Goal: Task Accomplishment & Management: Manage account settings

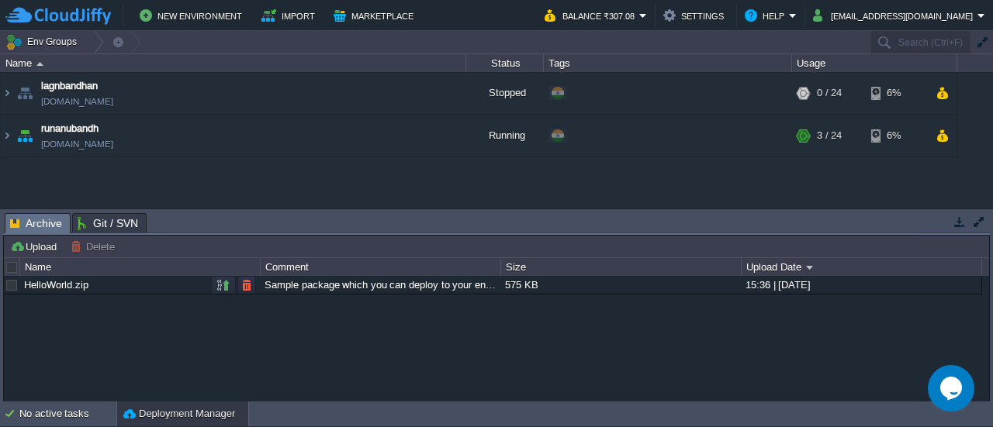
click at [351, 285] on div "Sample package which you can deploy to your environment. Feel free to delete an…" at bounding box center [380, 285] width 239 height 18
click at [43, 219] on span "Archive" at bounding box center [36, 223] width 52 height 19
click at [113, 148] on link "[DOMAIN_NAME]" at bounding box center [77, 144] width 72 height 16
click at [72, 133] on span "runanubandh" at bounding box center [69, 129] width 57 height 16
click at [6, 137] on img at bounding box center [7, 136] width 12 height 42
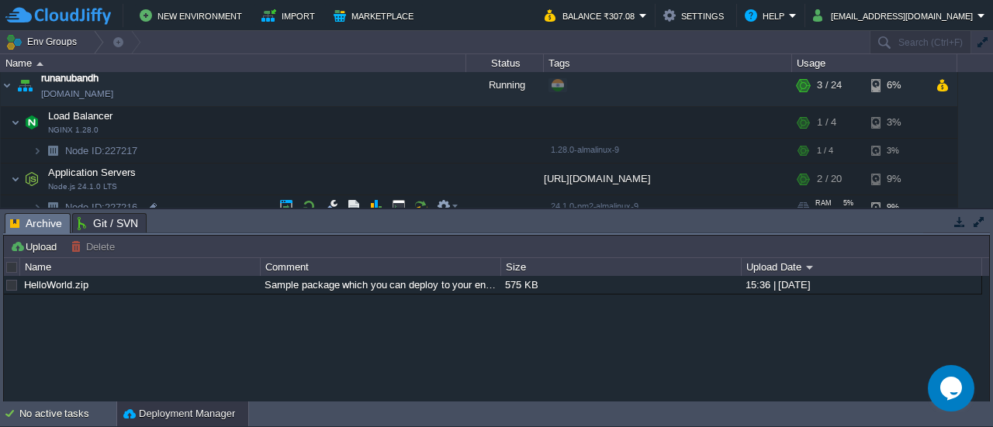
scroll to position [85, 0]
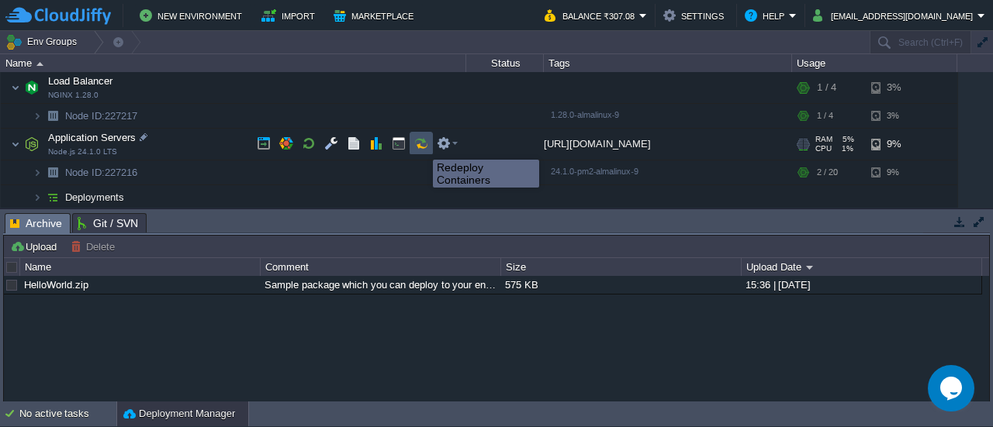
click at [421, 146] on button "button" at bounding box center [421, 143] width 14 height 14
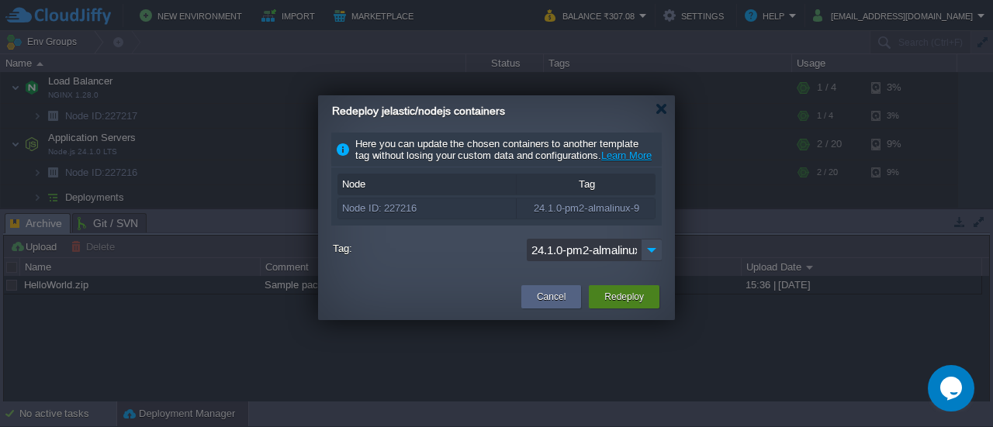
click at [624, 305] on button "Redeploy" at bounding box center [624, 297] width 40 height 16
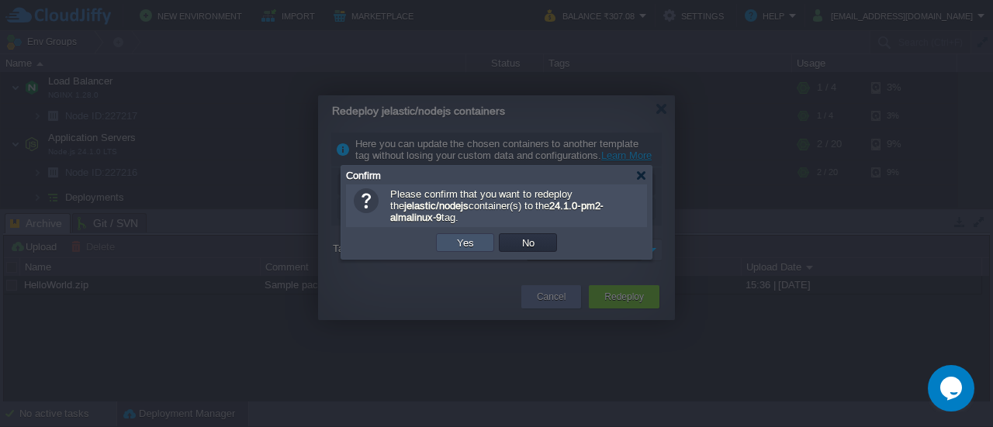
click at [472, 248] on button "Yes" at bounding box center [465, 243] width 26 height 14
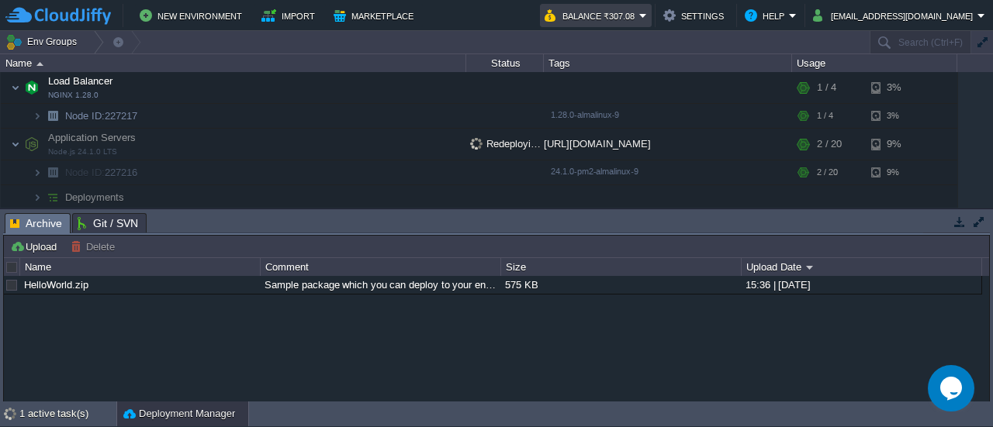
click at [617, 19] on em "Balance ₹307.08" at bounding box center [595, 15] width 102 height 19
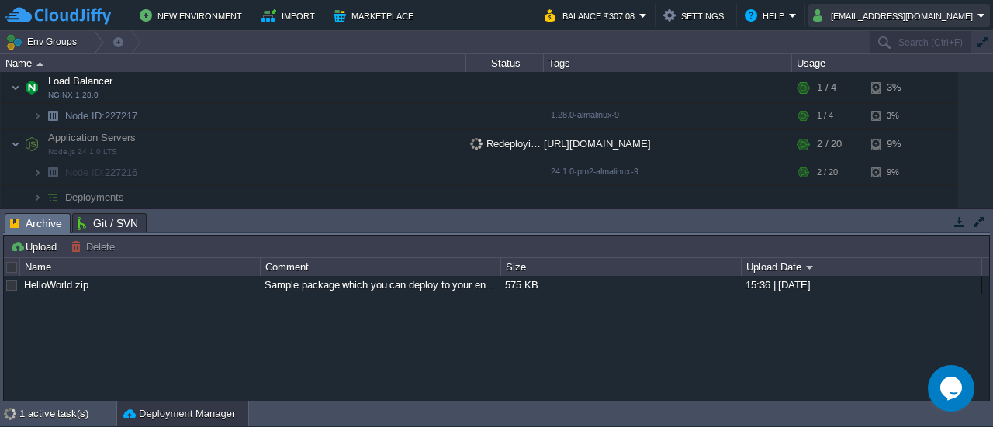
click at [829, 14] on button "[EMAIL_ADDRESS][DOMAIN_NAME]" at bounding box center [895, 15] width 164 height 19
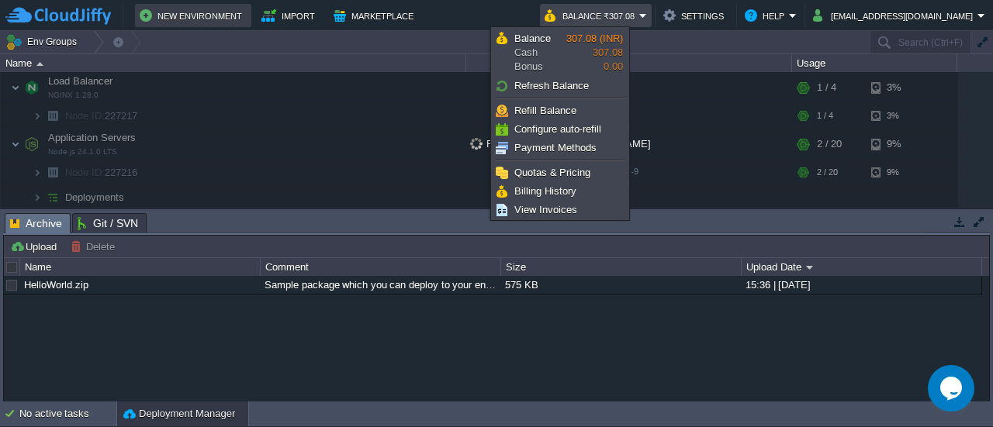
scroll to position [0, 0]
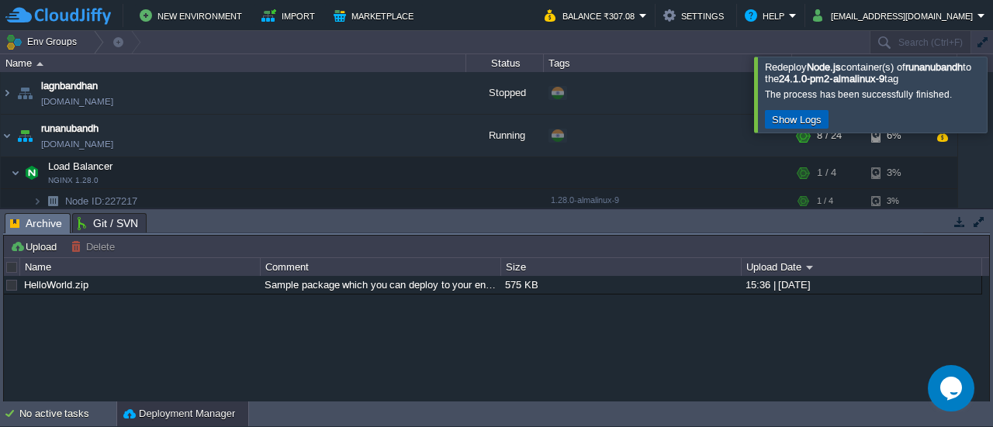
click at [791, 126] on button "Show Logs" at bounding box center [796, 119] width 59 height 14
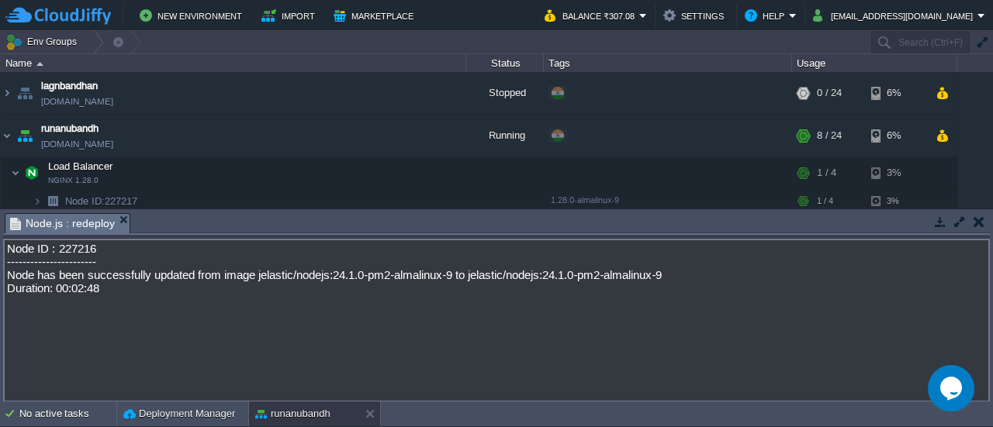
scroll to position [85, 0]
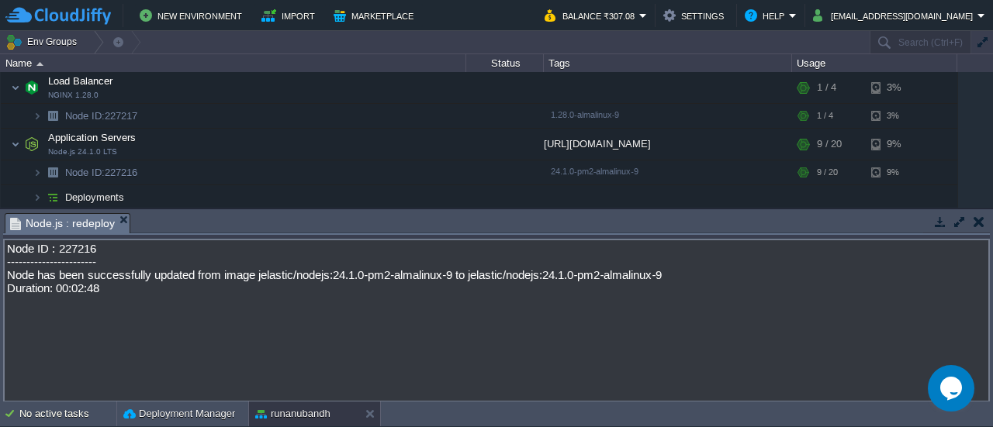
click at [952, 400] on icon "Opens Chat This icon Opens the chat window." at bounding box center [950, 388] width 25 height 25
click at [729, 22] on button "Back" at bounding box center [730, 16] width 36 height 16
click at [520, 310] on textarea "Node ID : 227216 ----------------------- Node has been successfully updated fro…" at bounding box center [496, 321] width 986 height 164
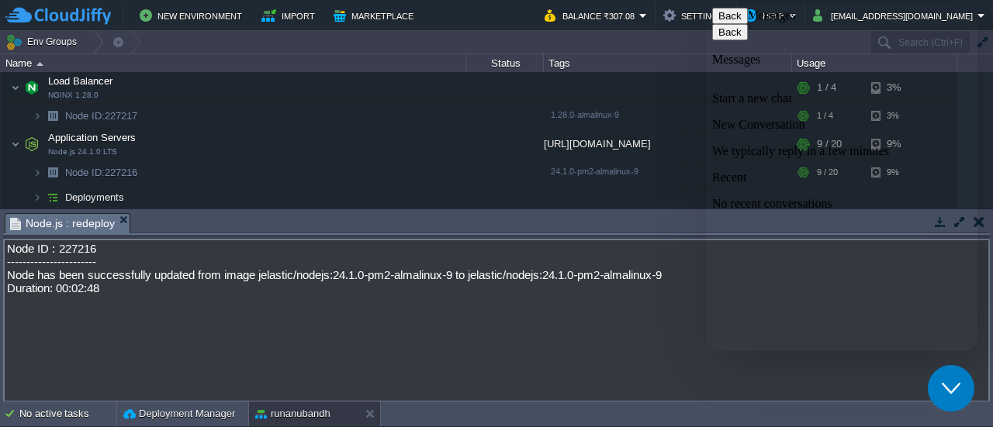
click at [732, 20] on button "Back" at bounding box center [730, 16] width 36 height 16
click at [955, 405] on button "Close Chat This icon closes the chat window." at bounding box center [951, 388] width 47 height 47
click at [959, 216] on button "button" at bounding box center [959, 222] width 14 height 14
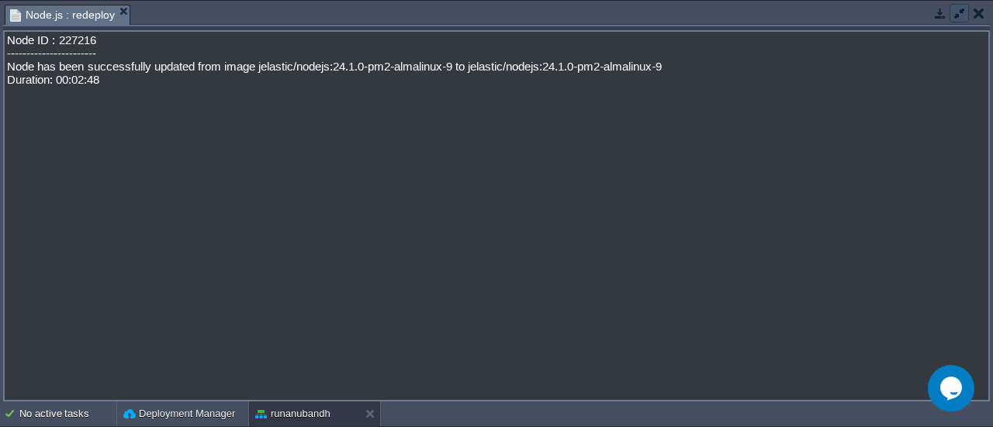
click at [960, 9] on button "button" at bounding box center [959, 13] width 14 height 14
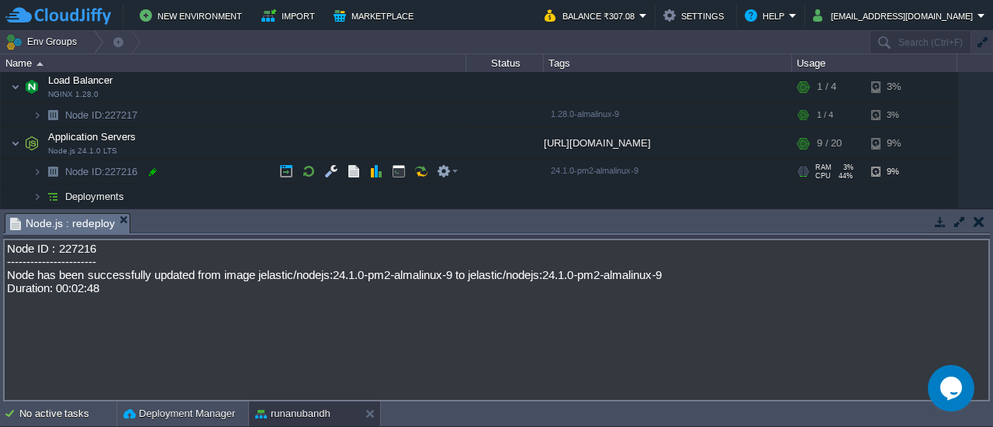
scroll to position [85, 0]
click at [40, 197] on img at bounding box center [37, 197] width 9 height 24
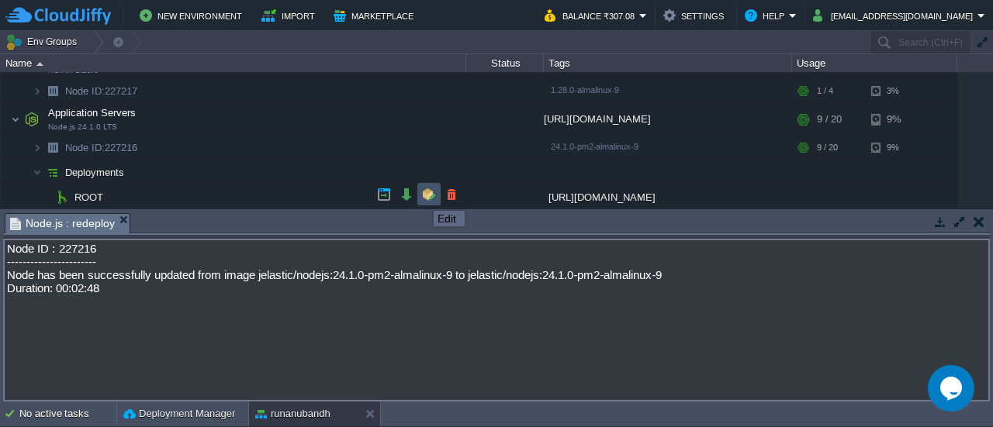
click at [422, 197] on button "button" at bounding box center [429, 195] width 14 height 14
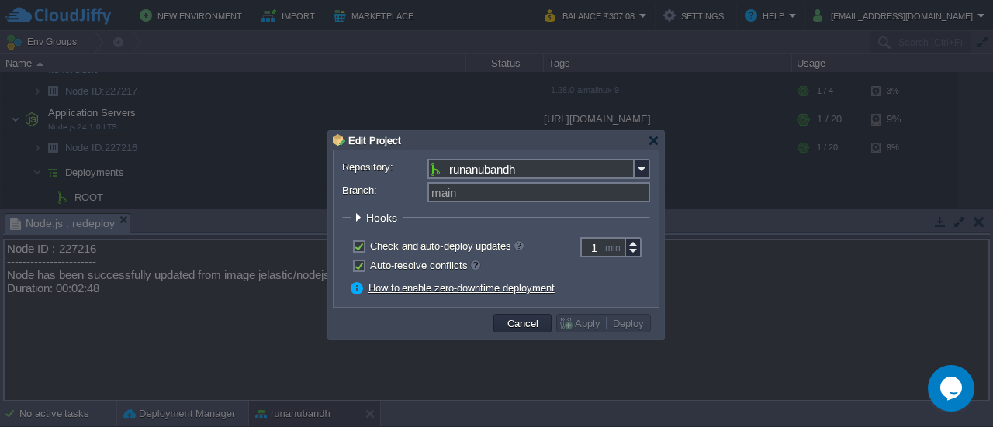
click at [370, 248] on label "Check and auto-deploy updates" at bounding box center [447, 246] width 154 height 12
click at [358, 248] on input "checkbox" at bounding box center [357, 249] width 10 height 10
checkbox input "false"
click at [355, 274] on div "Auto-resolve conflicts" at bounding box center [496, 266] width 308 height 15
click at [370, 271] on label "Auto-resolve conflicts" at bounding box center [425, 266] width 110 height 12
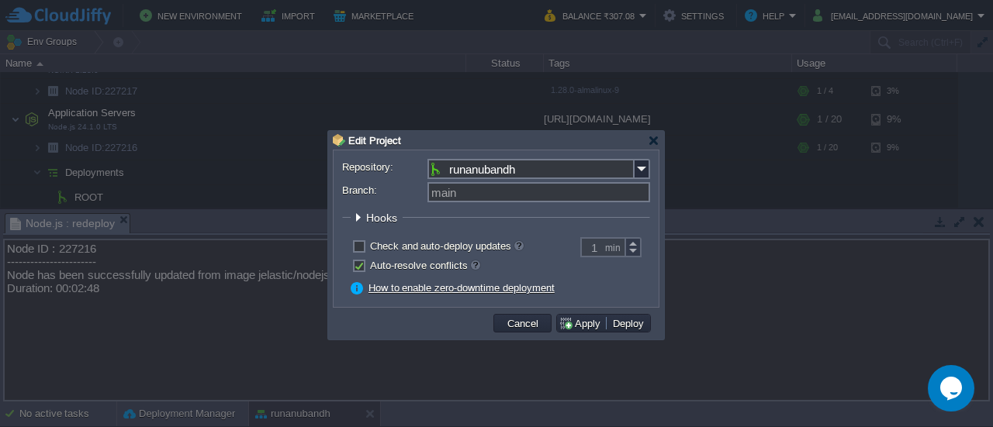
click at [357, 271] on input "checkbox" at bounding box center [357, 268] width 10 height 10
checkbox input "false"
click at [634, 166] on img at bounding box center [642, 169] width 16 height 20
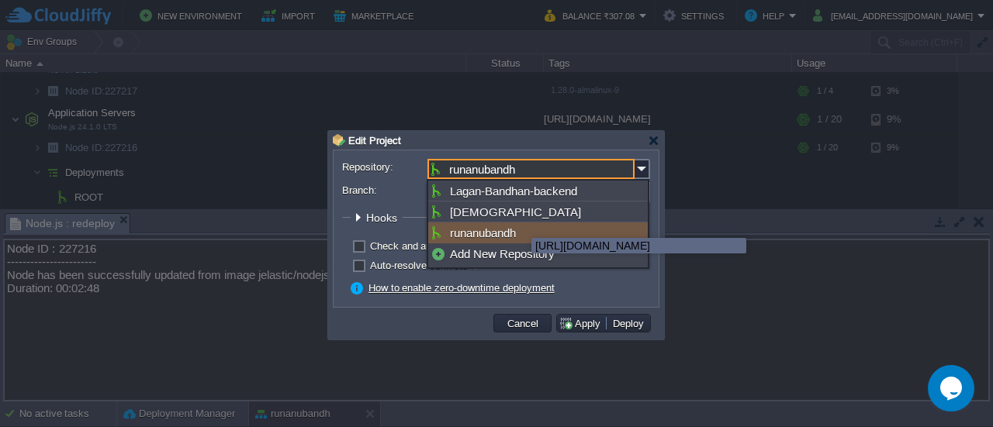
click at [523, 237] on div "runanubandh" at bounding box center [537, 233] width 219 height 21
type input "main"
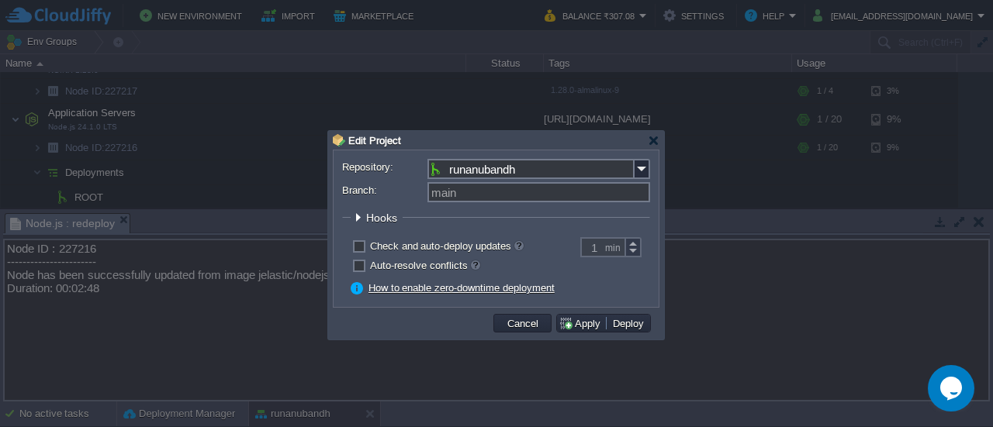
click at [370, 250] on label "Check and auto-deploy updates" at bounding box center [447, 246] width 154 height 12
click at [362, 250] on input "checkbox" at bounding box center [357, 249] width 10 height 10
checkbox input "true"
click at [358, 280] on form "Repository: runanubandh Branch: main Path: ROOT Hooks Pre Build Post Pre Deploy…" at bounding box center [496, 229] width 308 height 140
click at [370, 264] on label "Auto-resolve conflicts" at bounding box center [425, 266] width 110 height 12
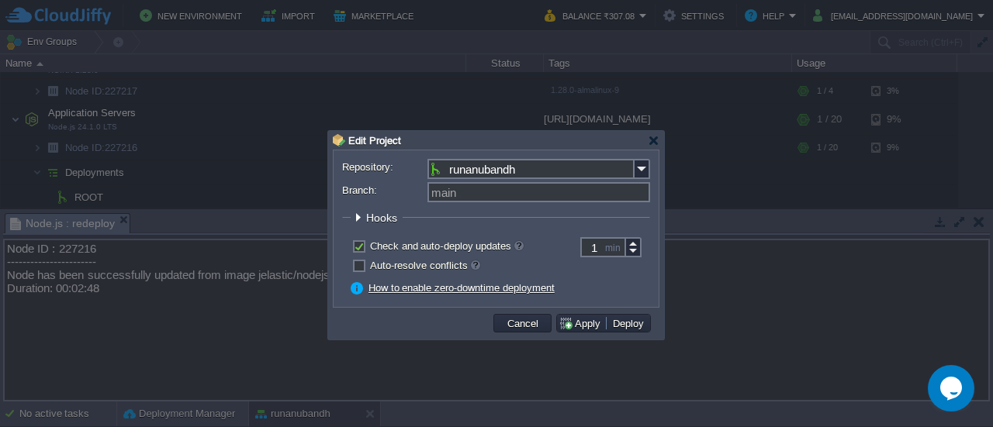
click at [362, 264] on input "checkbox" at bounding box center [357, 268] width 10 height 10
checkbox input "true"
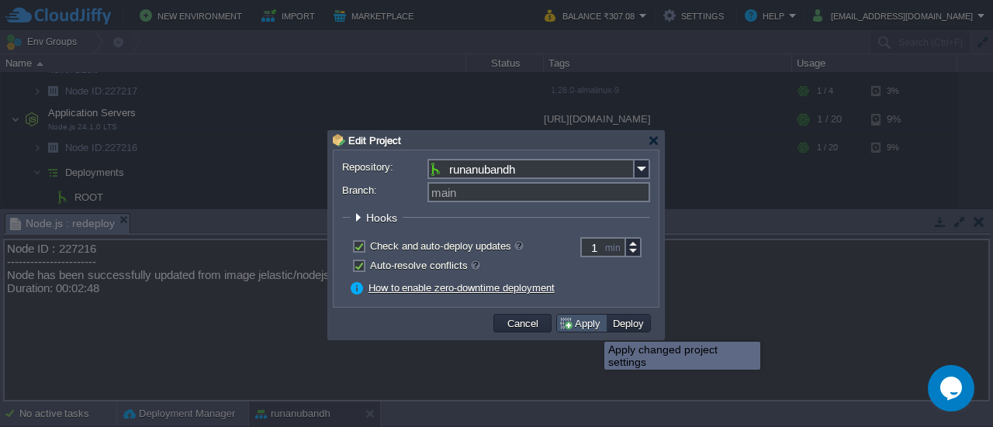
click at [582, 330] on button "Apply" at bounding box center [581, 323] width 47 height 14
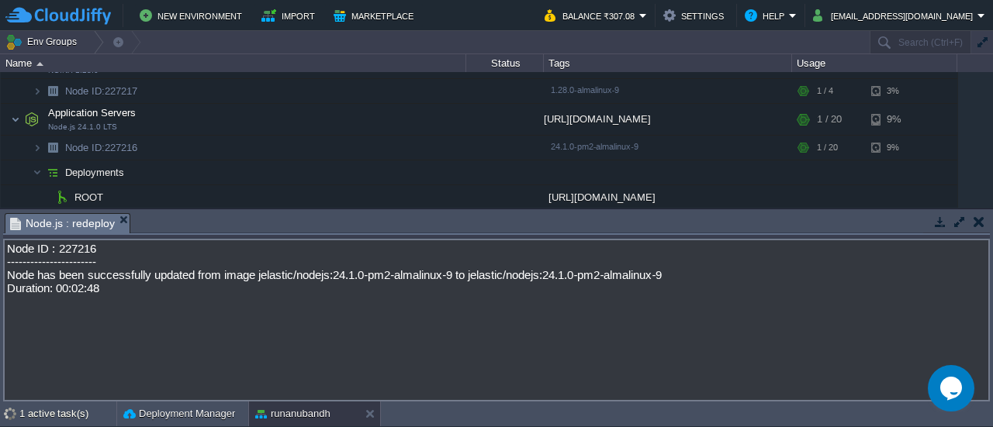
scroll to position [85, 0]
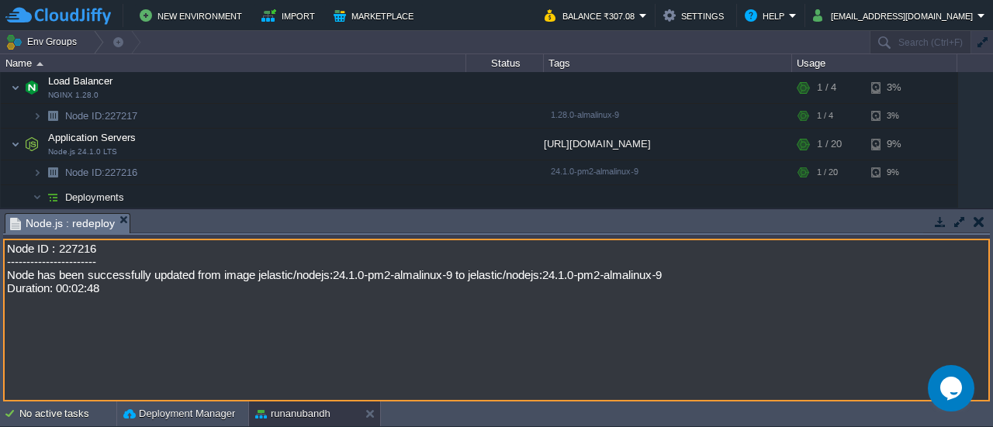
click at [13, 275] on textarea "Node ID : 227216 ----------------------- Node has been successfully updated fro…" at bounding box center [496, 320] width 986 height 163
click at [321, 282] on textarea "Node ID : 227216 ----------------------- Node has been successfully updated fro…" at bounding box center [496, 320] width 986 height 163
click at [292, 303] on textarea "Node ID : 227216 ----------------------- Node has been successfully updated fro…" at bounding box center [496, 320] width 986 height 163
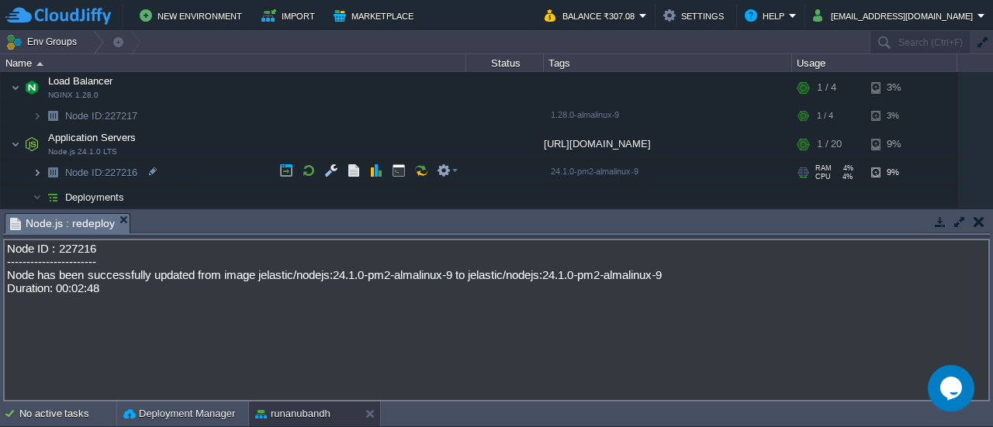
click at [39, 168] on img at bounding box center [37, 173] width 9 height 24
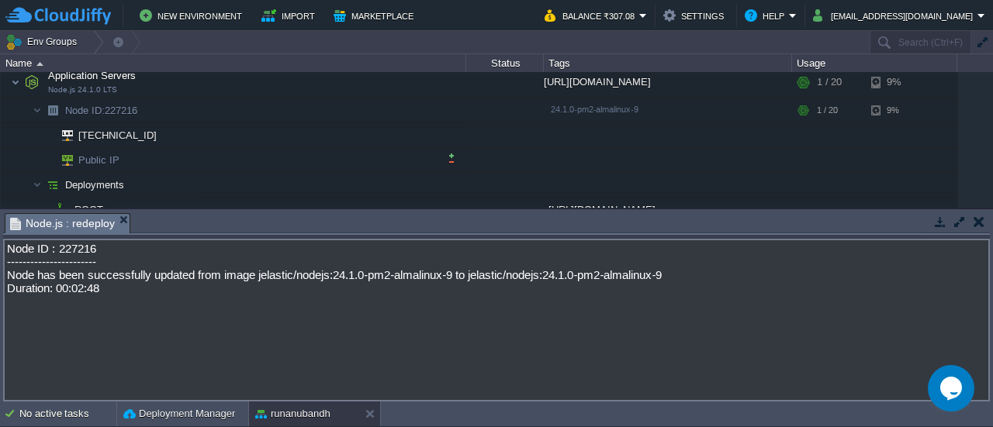
scroll to position [159, 0]
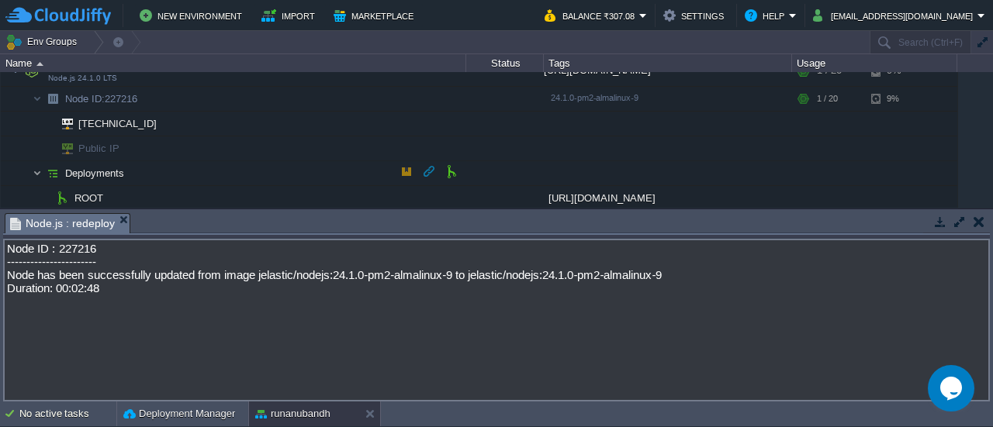
click at [40, 169] on img at bounding box center [37, 173] width 9 height 24
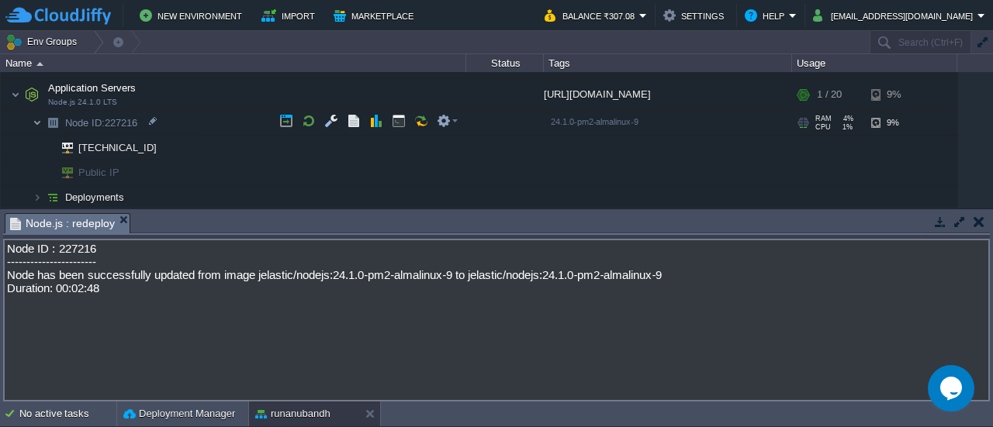
click at [37, 120] on img at bounding box center [37, 123] width 9 height 24
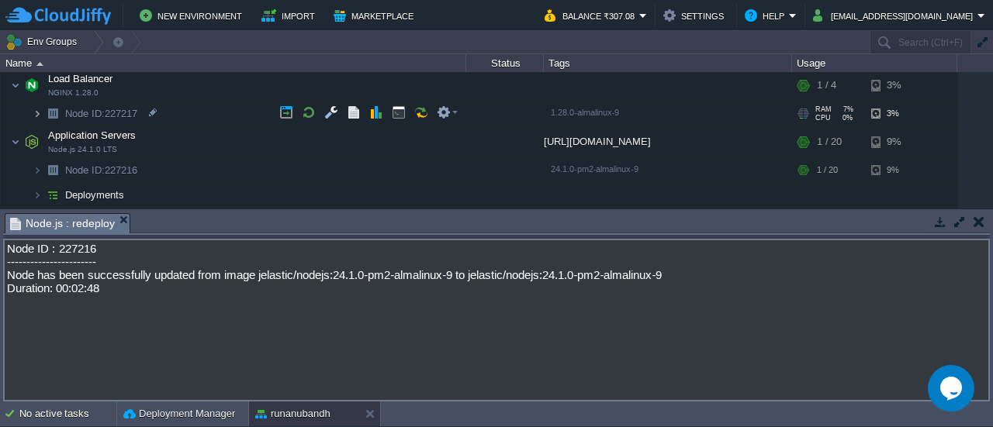
scroll to position [85, 0]
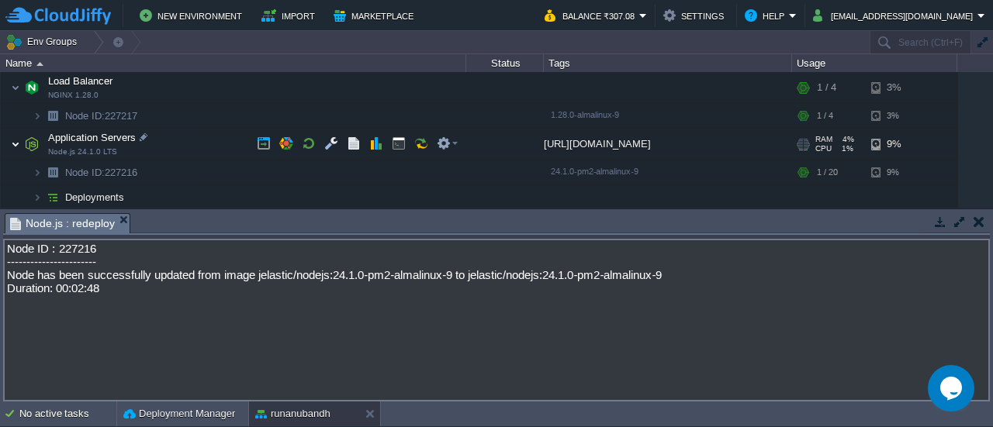
click at [18, 147] on img at bounding box center [15, 144] width 9 height 31
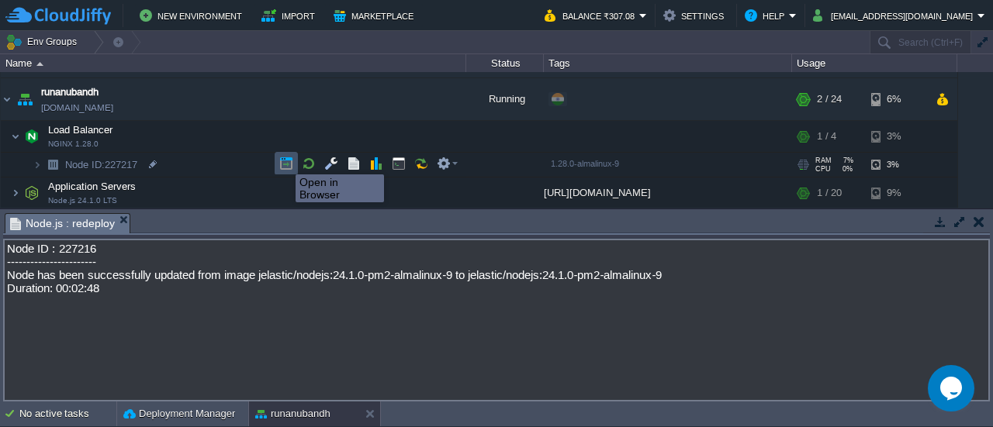
click at [284, 161] on button "button" at bounding box center [286, 164] width 14 height 14
click at [324, 167] on button "button" at bounding box center [331, 164] width 14 height 14
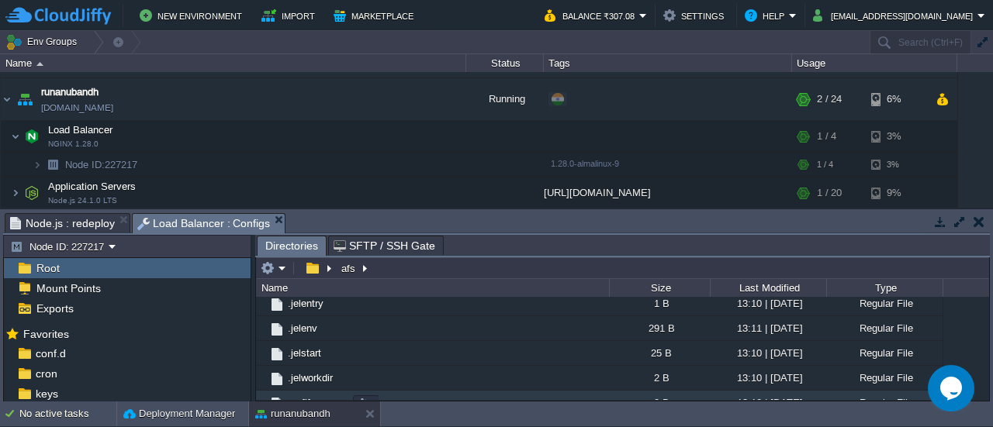
scroll to position [634, 0]
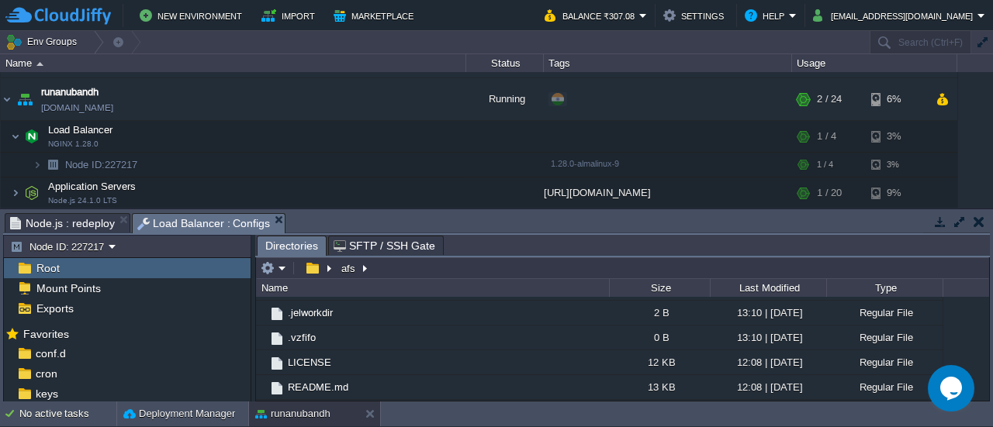
click at [380, 242] on span "SFTP / SSH Gate" at bounding box center [384, 246] width 102 height 19
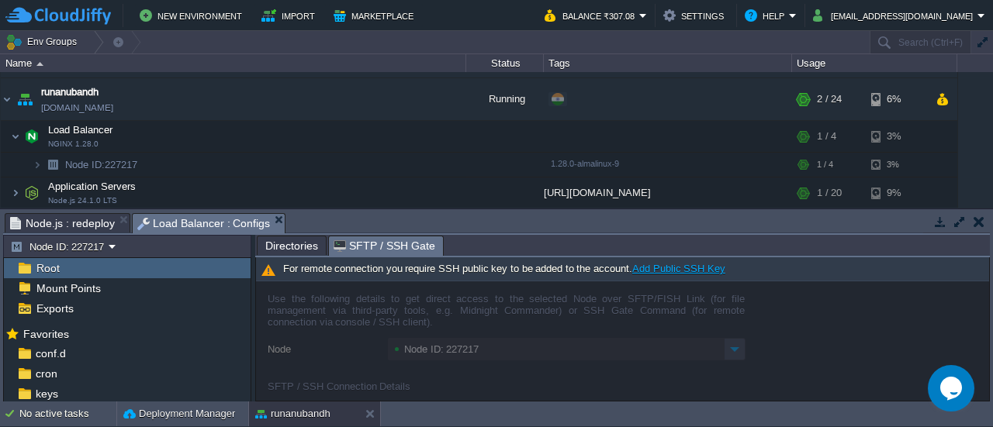
click at [300, 243] on span "Directories" at bounding box center [291, 246] width 53 height 19
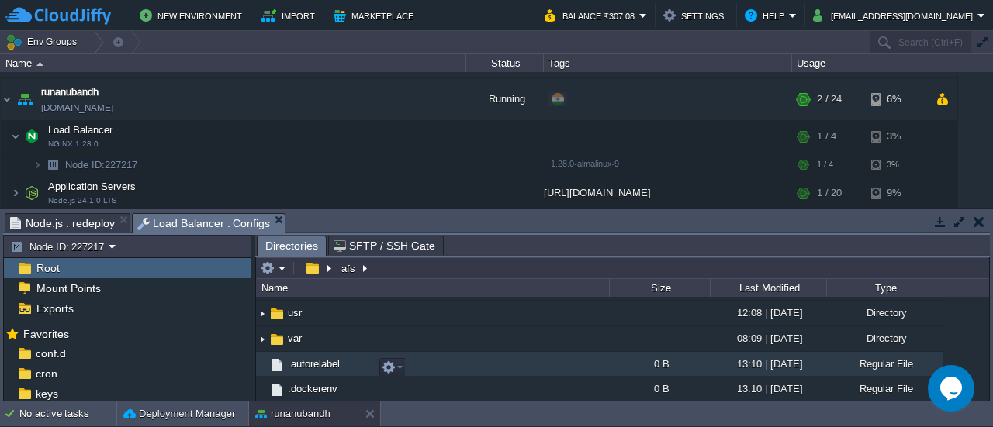
scroll to position [455, 0]
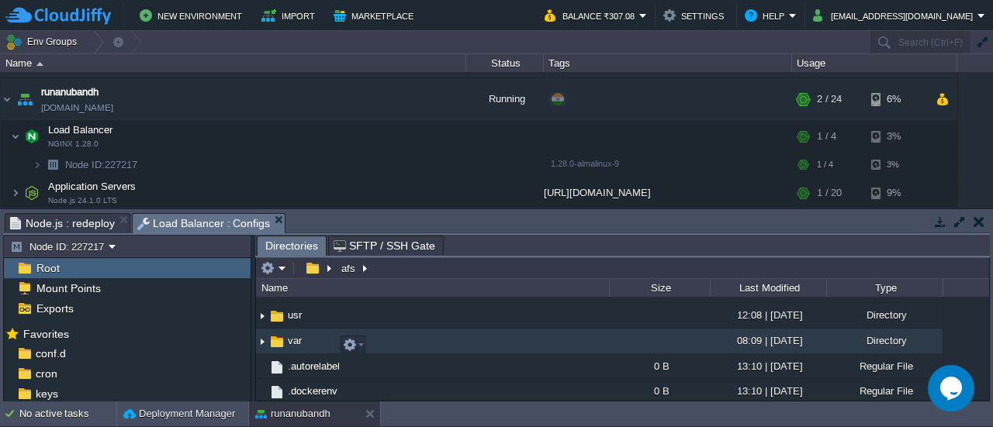
click at [262, 347] on img at bounding box center [262, 342] width 12 height 24
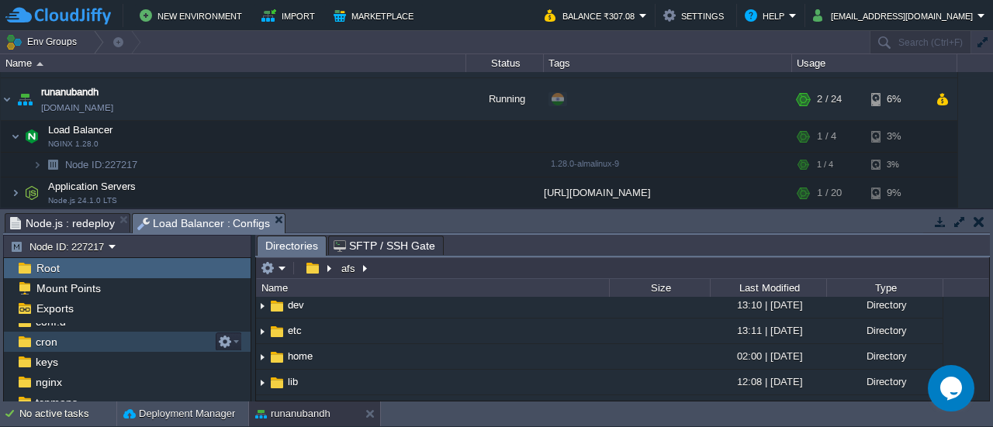
scroll to position [0, 0]
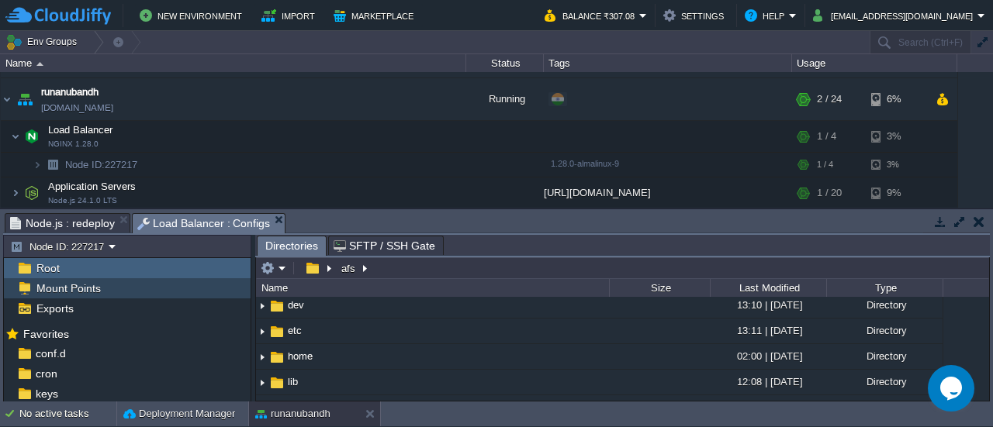
click at [110, 284] on div "Mount Points" at bounding box center [127, 288] width 247 height 20
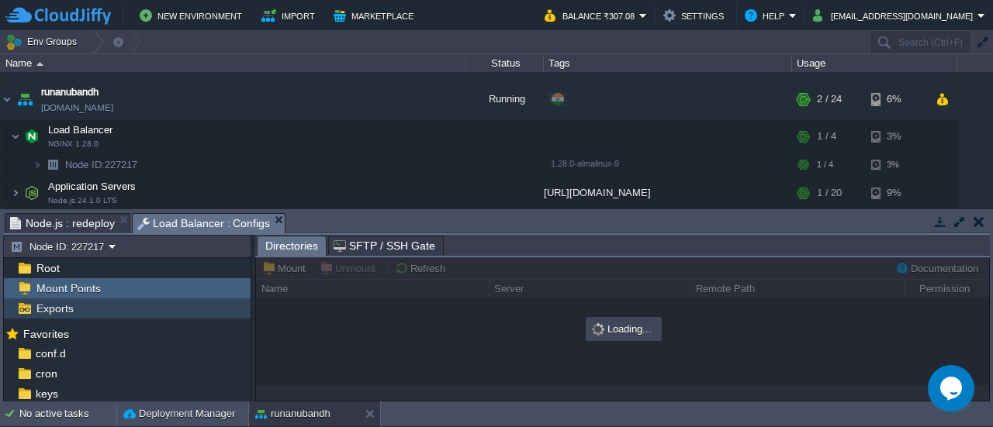
click at [110, 304] on div "Exports" at bounding box center [127, 309] width 247 height 20
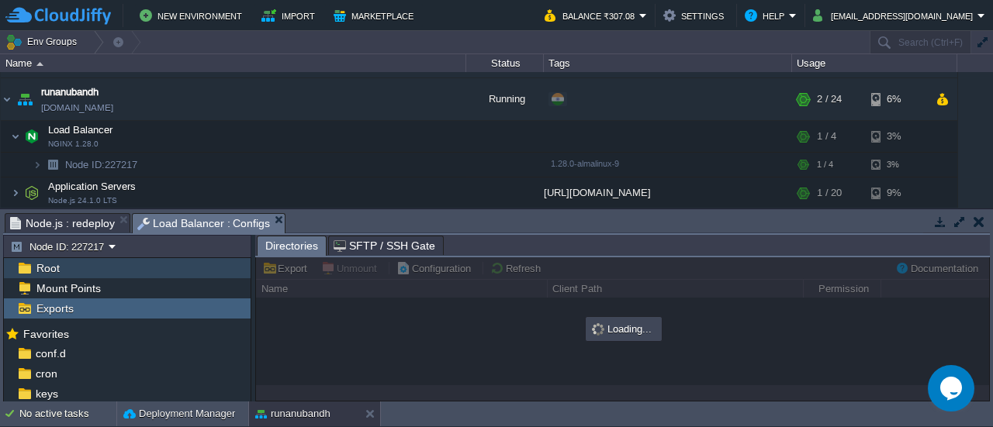
click at [138, 271] on div "Root" at bounding box center [127, 268] width 247 height 20
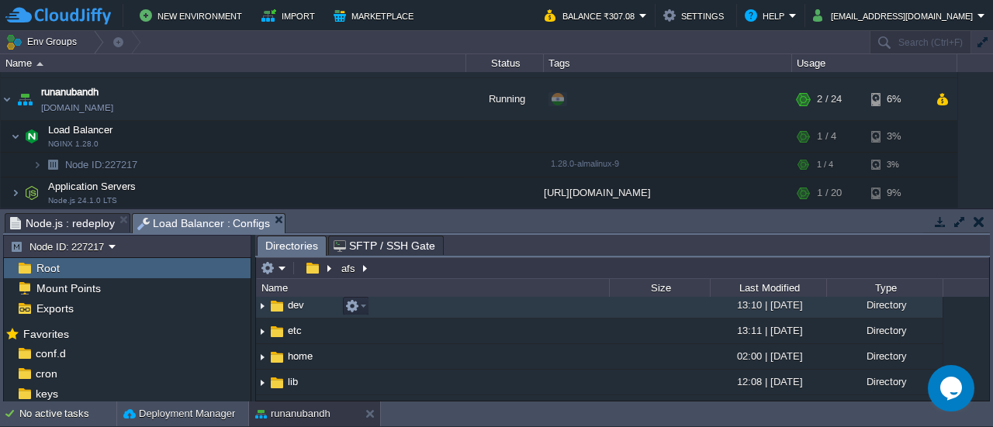
click at [260, 306] on img at bounding box center [262, 306] width 12 height 24
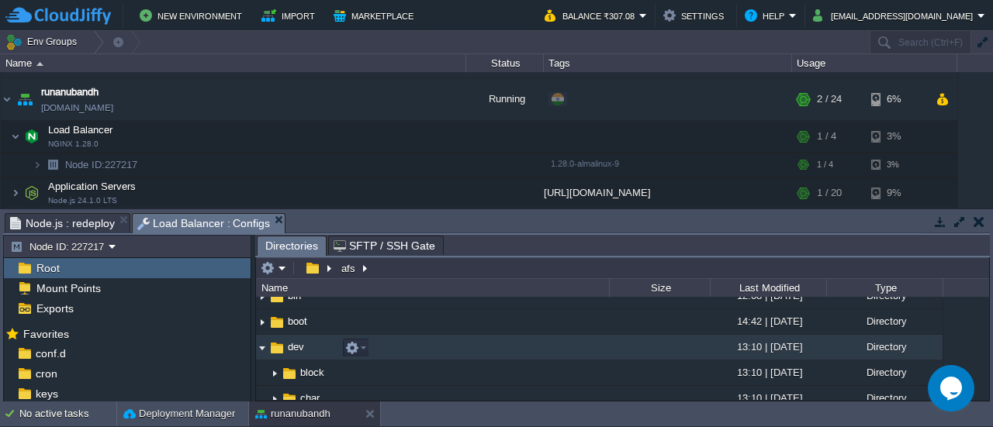
scroll to position [38, 0]
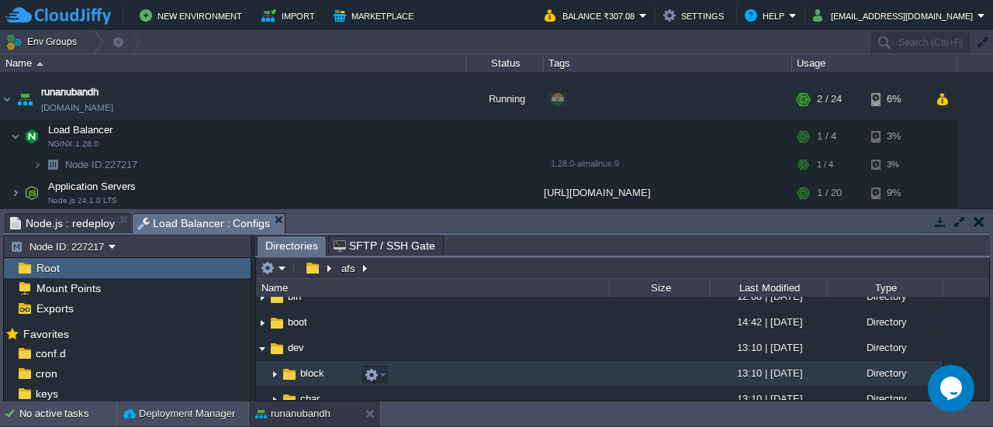
click at [276, 378] on img at bounding box center [274, 374] width 12 height 24
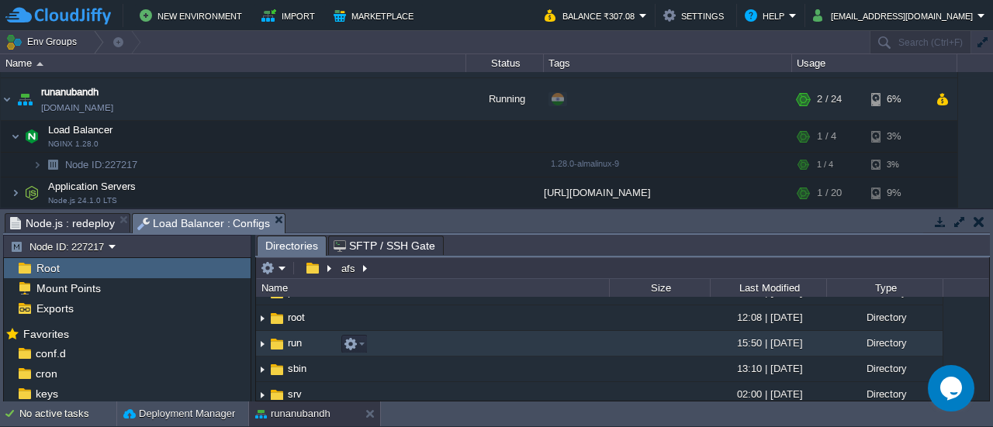
scroll to position [727, 0]
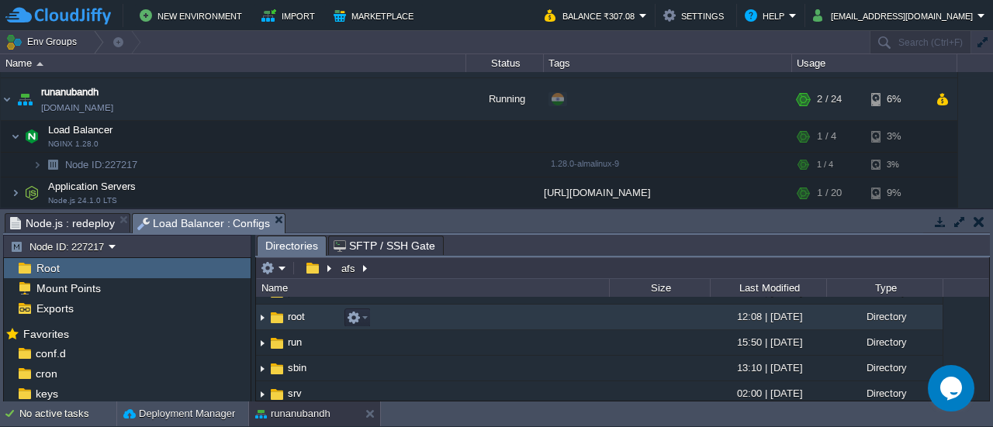
click at [261, 319] on img at bounding box center [262, 318] width 12 height 24
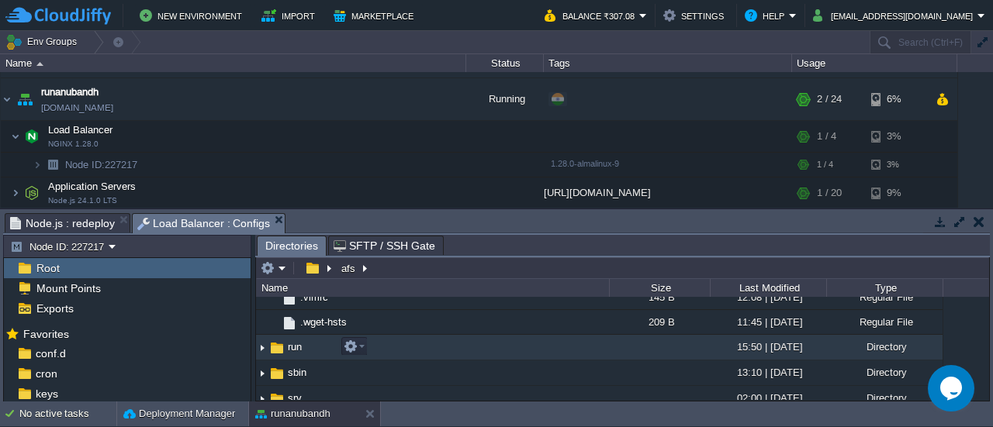
scroll to position [938, 0]
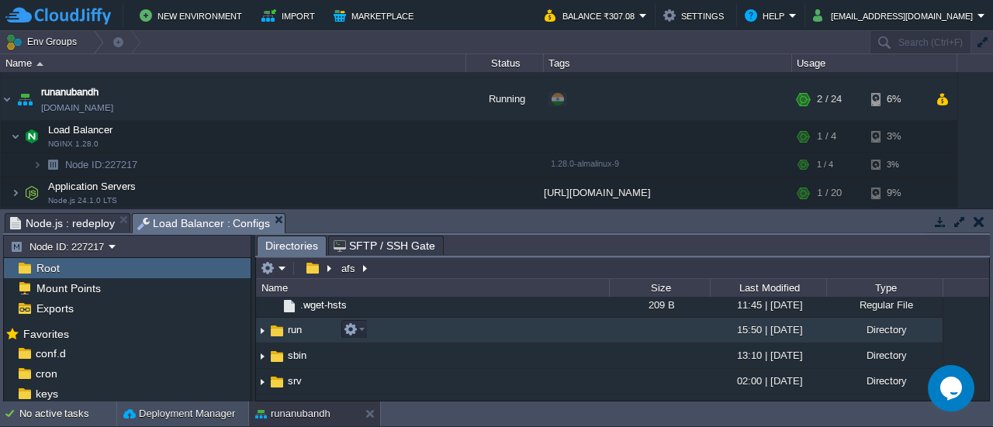
click at [261, 328] on img at bounding box center [262, 331] width 12 height 24
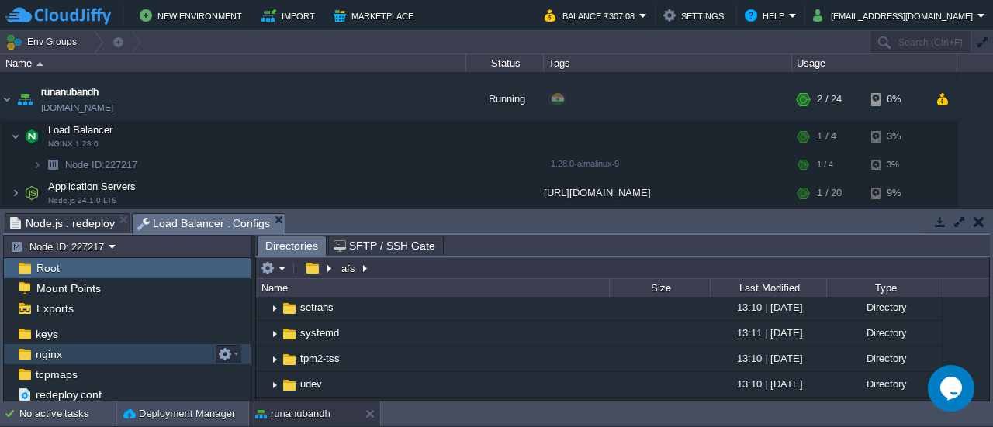
scroll to position [0, 0]
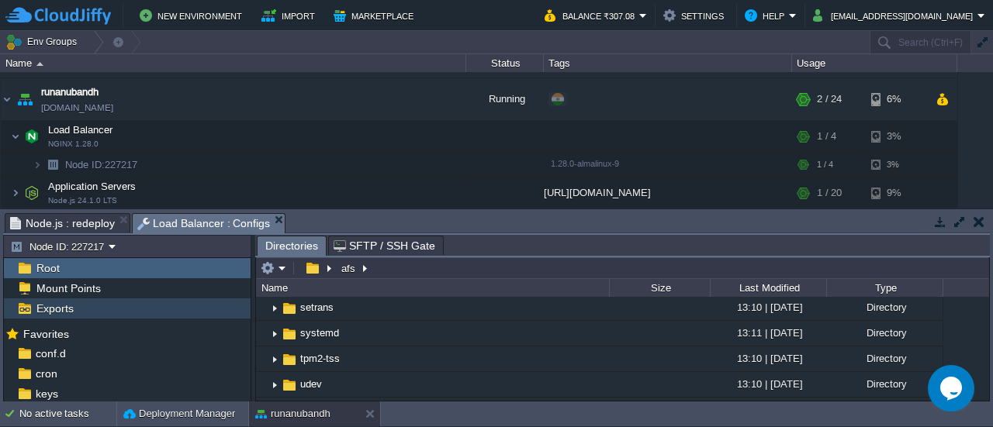
click at [43, 308] on span "Exports" at bounding box center [54, 309] width 43 height 14
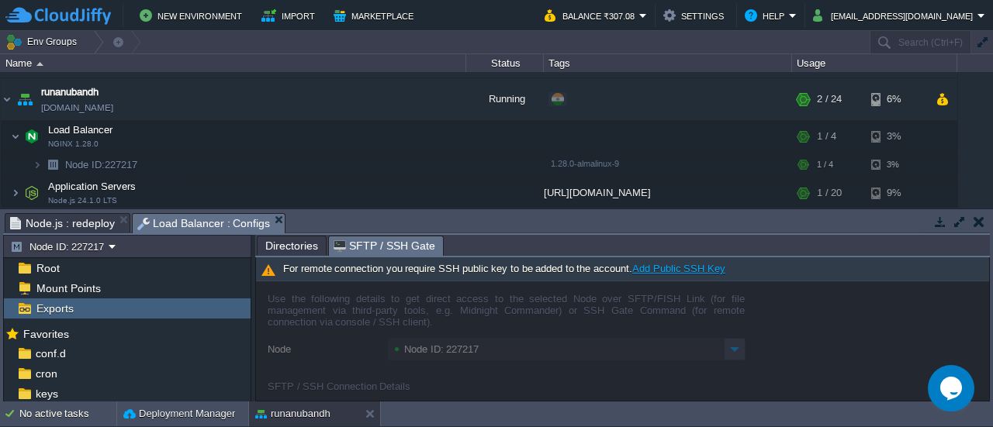
click at [402, 250] on span "SFTP / SSH Gate" at bounding box center [384, 246] width 102 height 19
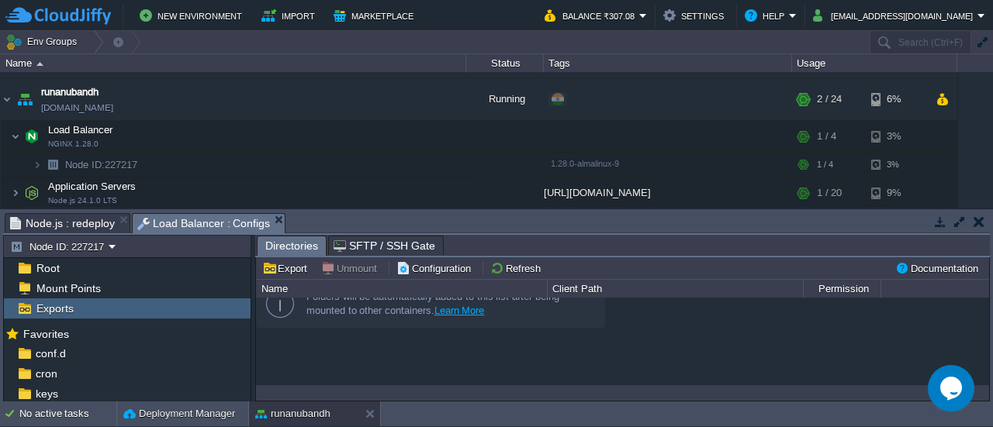
click at [303, 249] on span "Directories" at bounding box center [291, 246] width 53 height 19
click at [449, 275] on td "Configuration" at bounding box center [436, 268] width 84 height 19
click at [299, 241] on span "Directories" at bounding box center [291, 246] width 53 height 19
click at [745, 10] on button "Help" at bounding box center [767, 15] width 44 height 19
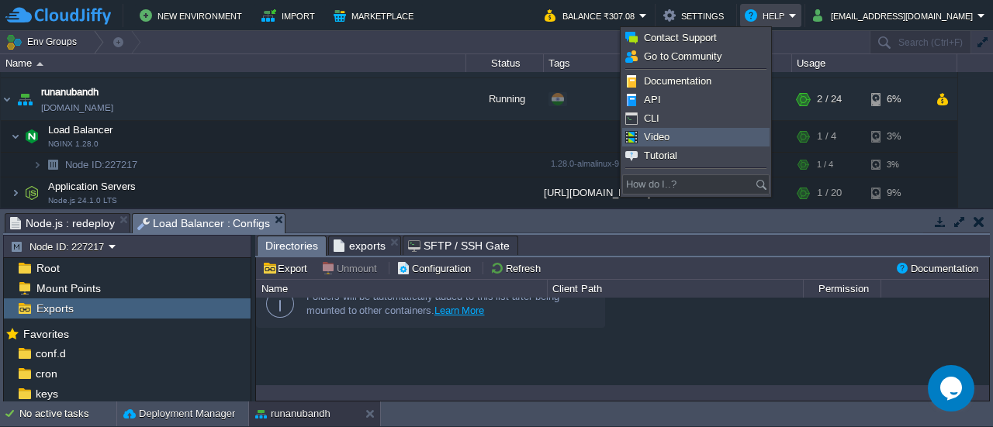
click at [682, 143] on link "Video" at bounding box center [696, 137] width 146 height 17
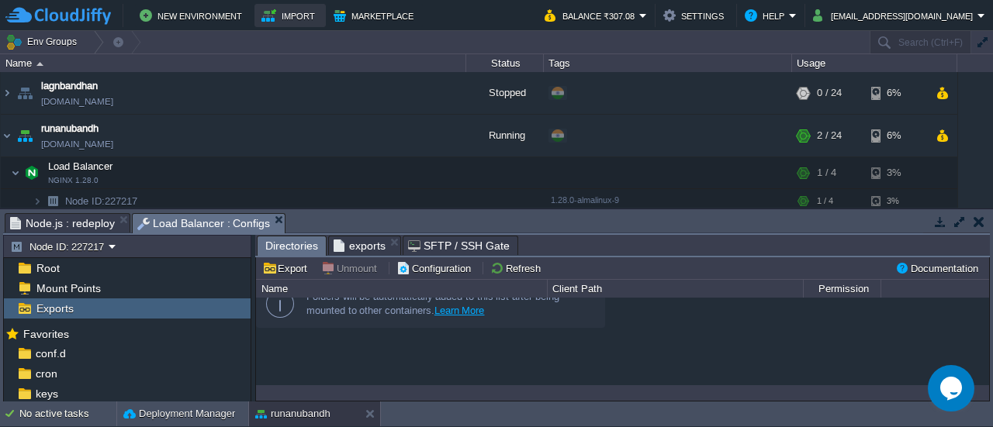
click at [290, 16] on button "Import" at bounding box center [290, 15] width 58 height 19
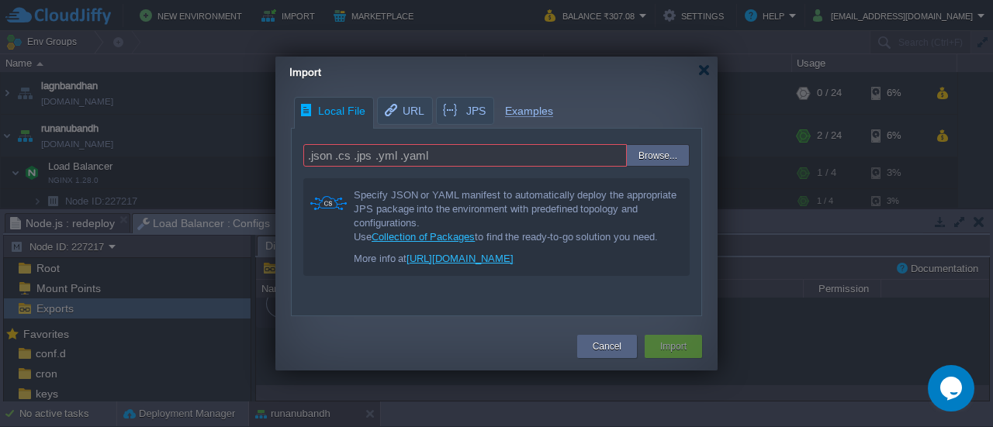
click at [357, 18] on div at bounding box center [496, 213] width 993 height 427
click at [703, 69] on div at bounding box center [704, 70] width 12 height 12
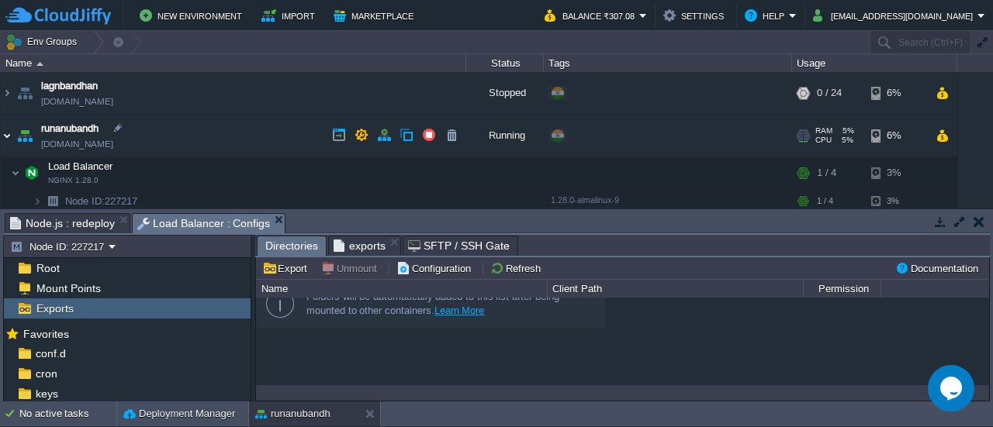
click at [10, 134] on img at bounding box center [7, 136] width 12 height 42
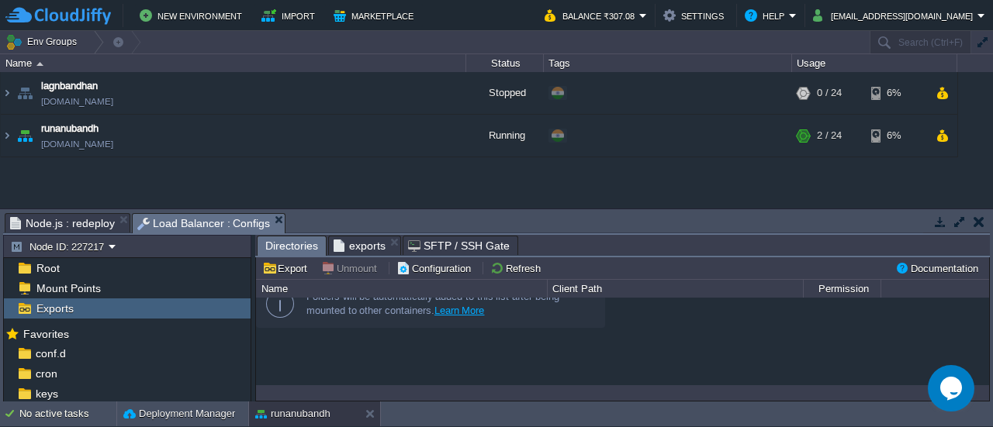
click at [397, 198] on div "lagnbandhan [DOMAIN_NAME] Stopped + Add to Env Group RAM 0% CPU 0% 0 / 24 6% ru…" at bounding box center [496, 140] width 993 height 136
click at [53, 133] on span "runanubandh" at bounding box center [69, 129] width 57 height 16
click at [20, 132] on img at bounding box center [25, 136] width 22 height 42
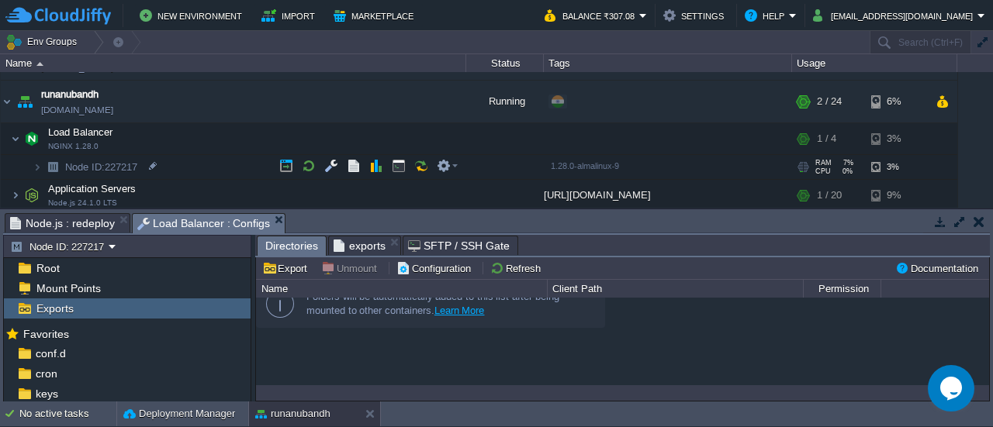
scroll to position [36, 0]
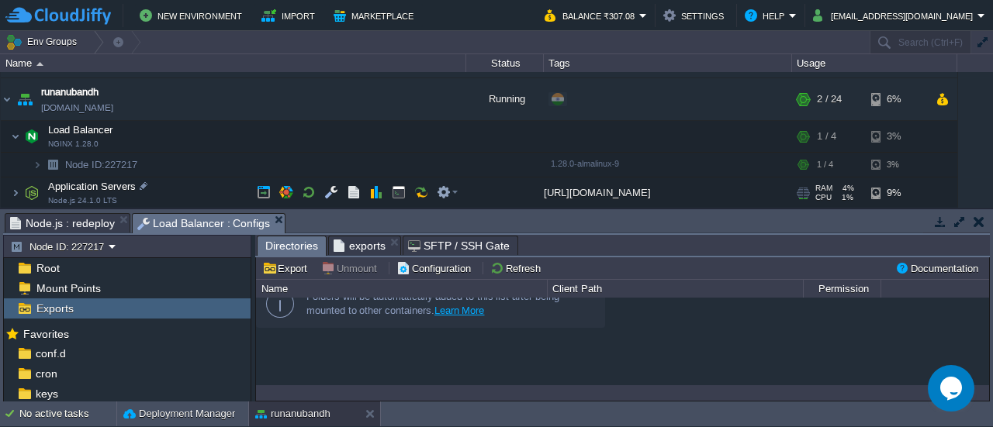
click at [22, 192] on img at bounding box center [32, 193] width 22 height 31
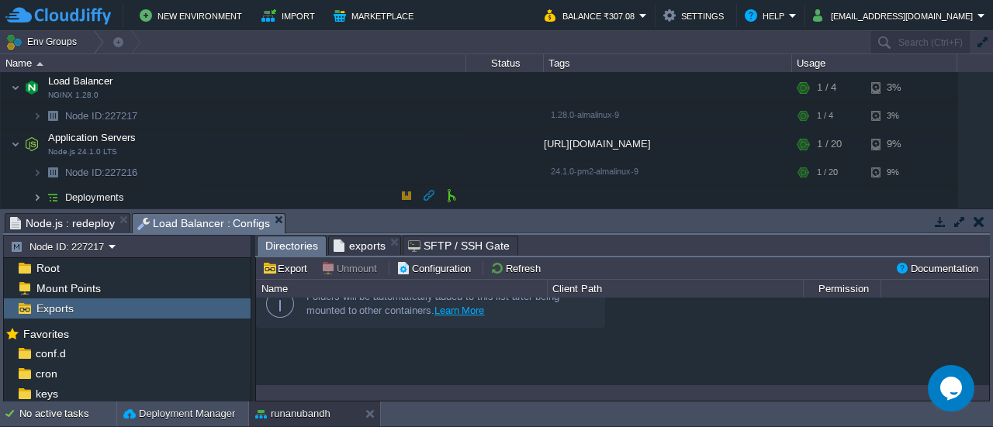
click at [39, 199] on img at bounding box center [37, 197] width 9 height 24
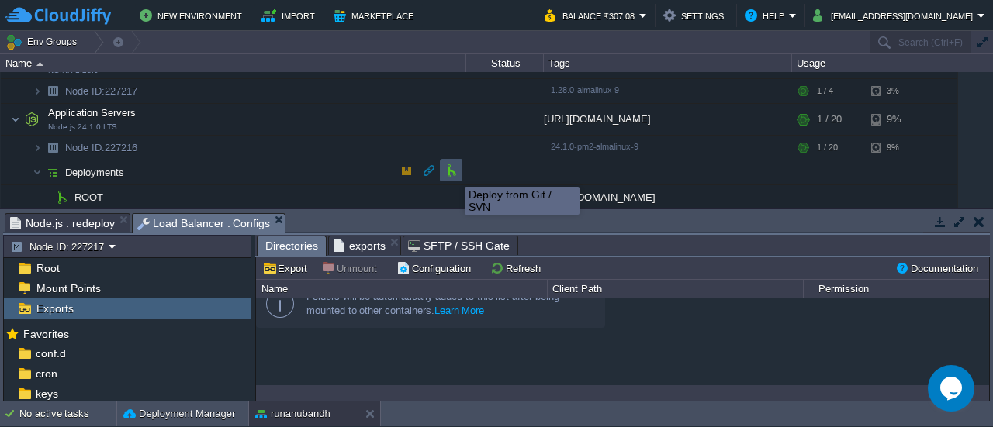
click at [447, 169] on button "button" at bounding box center [451, 171] width 14 height 14
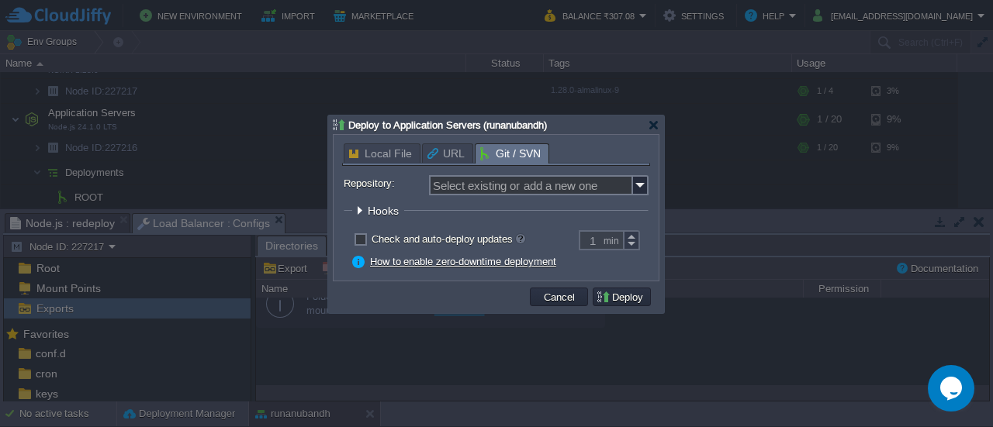
click at [437, 154] on span "URL" at bounding box center [445, 153] width 37 height 19
click at [638, 178] on img at bounding box center [641, 185] width 16 height 20
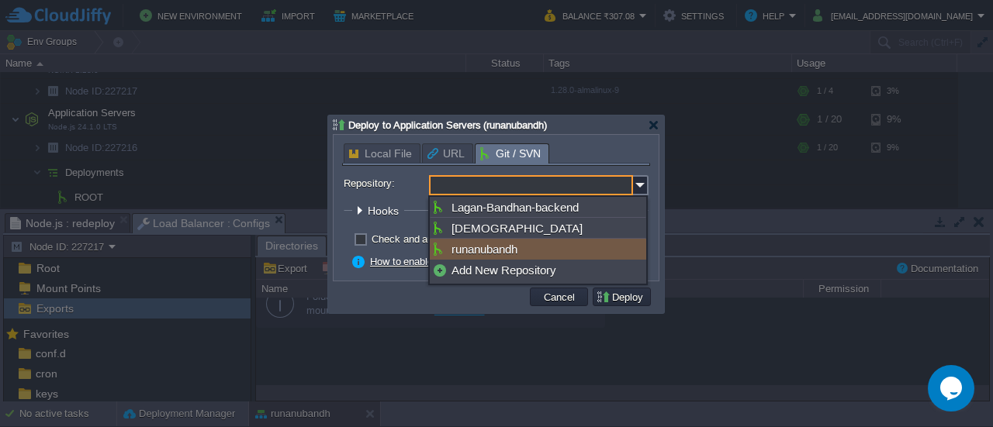
type input "Select existing or add a new one"
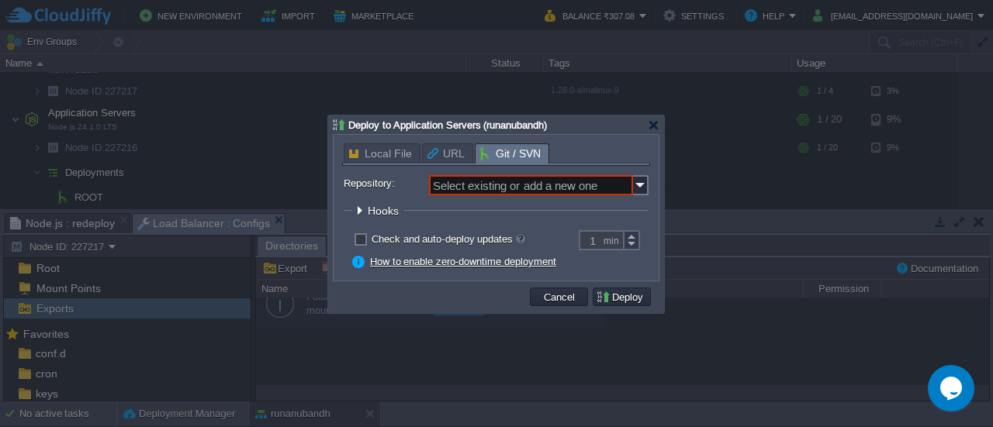
click at [340, 181] on div "Local File URL Git / SVN Repository: Select existing or add a new one Branch: m…" at bounding box center [495, 208] width 325 height 146
click at [560, 302] on button "Cancel" at bounding box center [559, 297] width 40 height 14
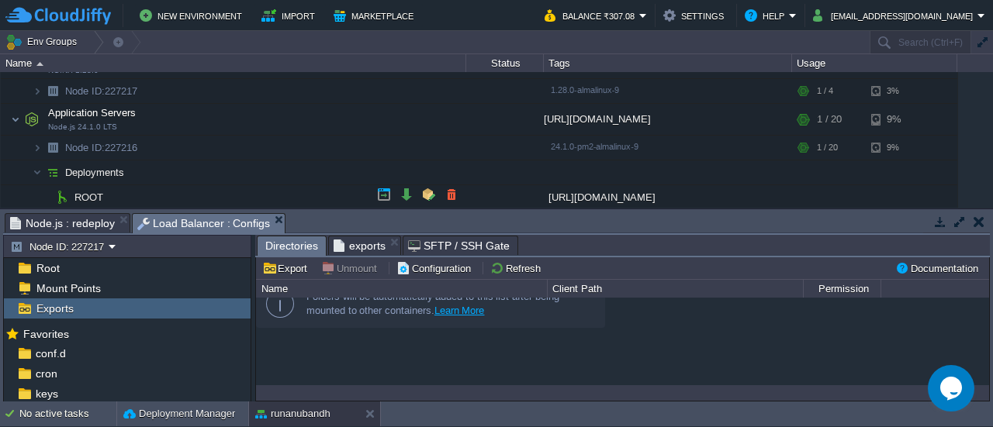
click at [709, 193] on div "[URL][DOMAIN_NAME]" at bounding box center [668, 197] width 248 height 24
click at [404, 194] on button "button" at bounding box center [406, 195] width 14 height 14
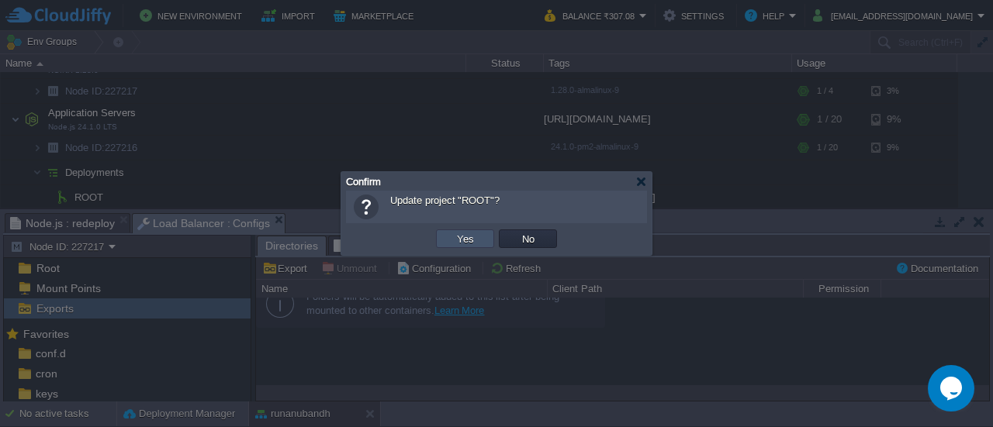
click at [455, 235] on button "Yes" at bounding box center [465, 239] width 26 height 14
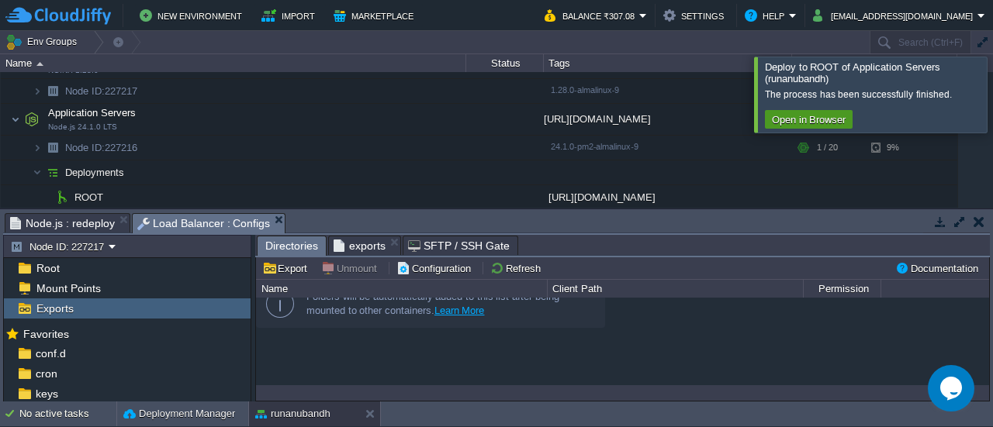
click at [788, 111] on td "Open in Browser" at bounding box center [809, 119] width 88 height 19
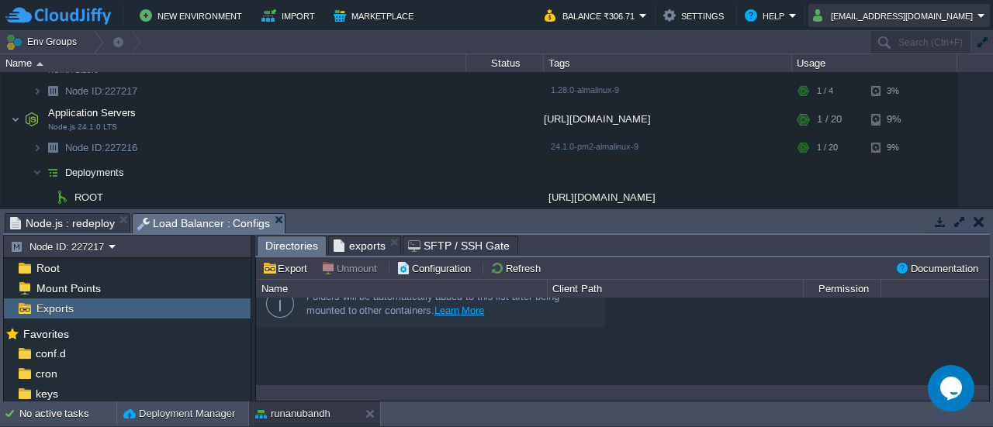
click at [924, 19] on button "[EMAIL_ADDRESS][DOMAIN_NAME]" at bounding box center [895, 15] width 164 height 19
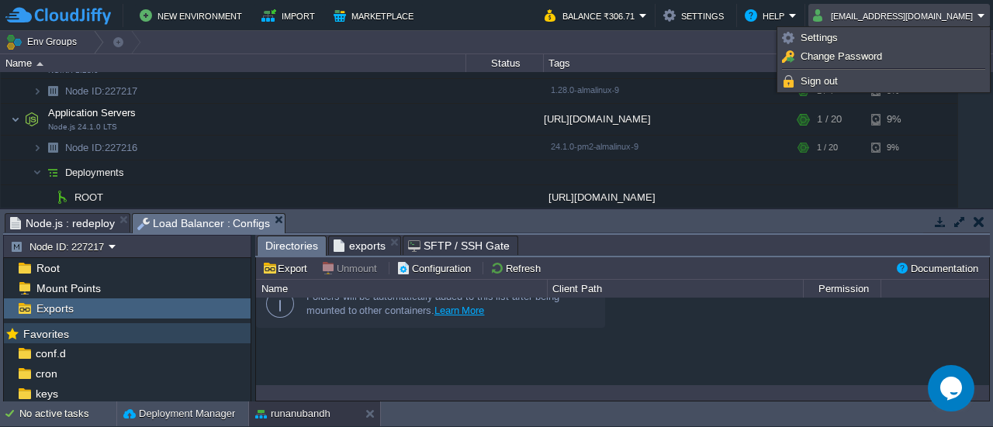
scroll to position [60, 0]
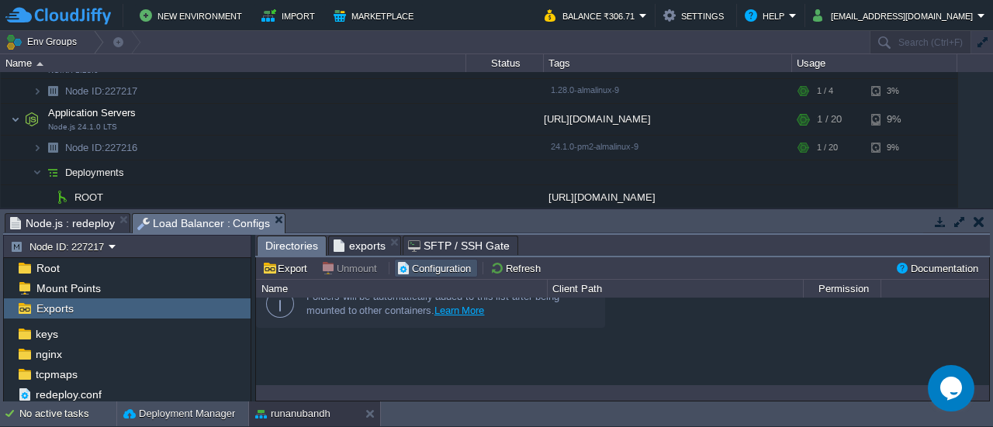
drag, startPoint x: 437, startPoint y: 261, endPoint x: 452, endPoint y: 264, distance: 15.1
click at [452, 264] on button "Configuration" at bounding box center [435, 268] width 79 height 14
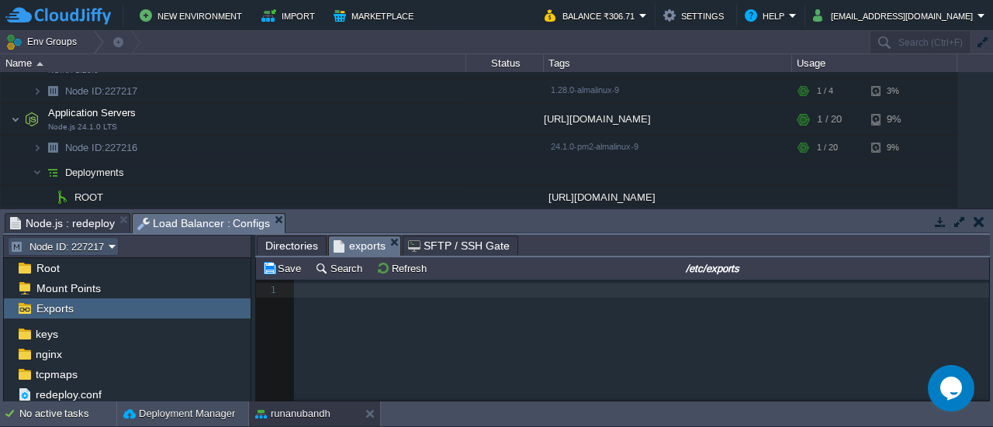
click at [92, 243] on button "Node ID: 227217" at bounding box center [59, 247] width 98 height 14
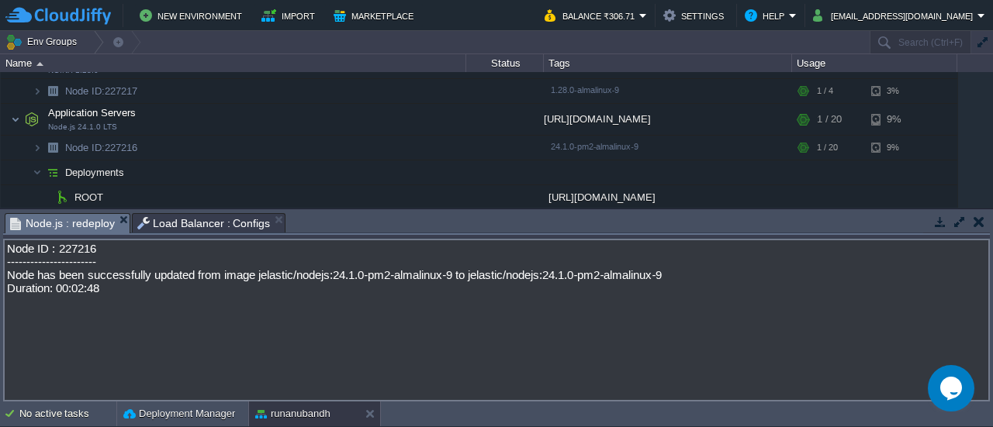
click at [83, 230] on span "Node.js : redeploy" at bounding box center [62, 223] width 105 height 19
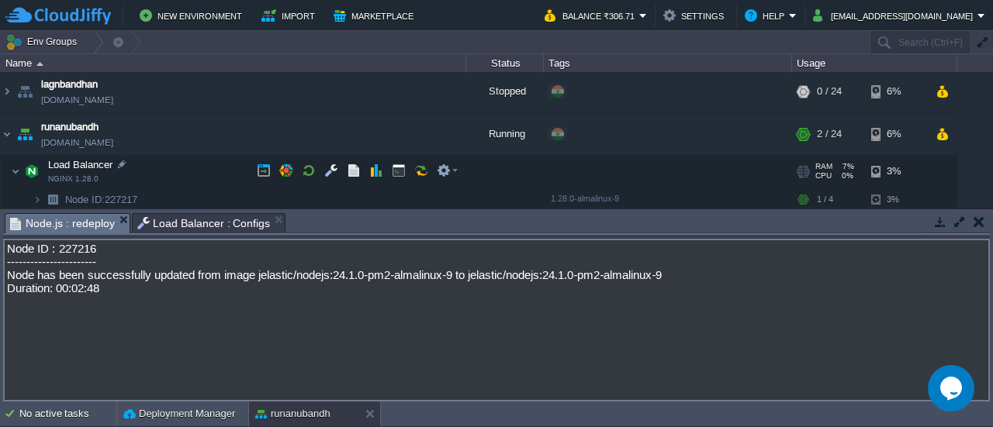
scroll to position [110, 0]
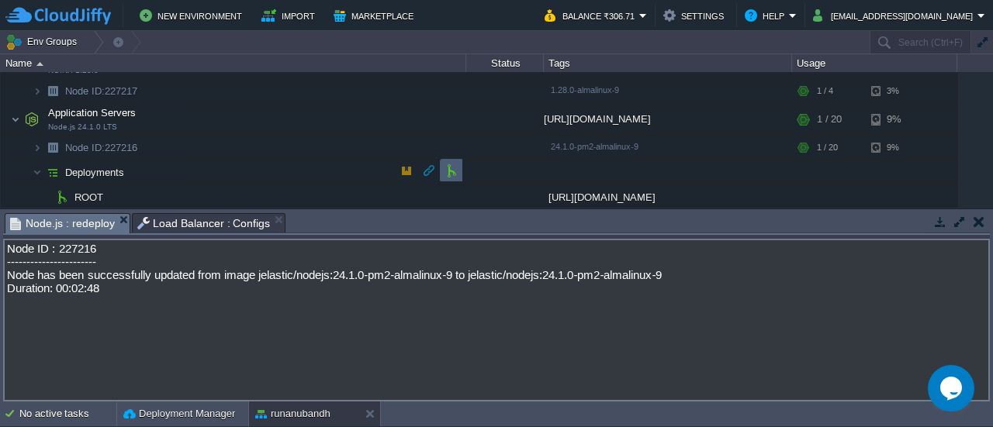
click at [447, 168] on button "button" at bounding box center [451, 171] width 14 height 14
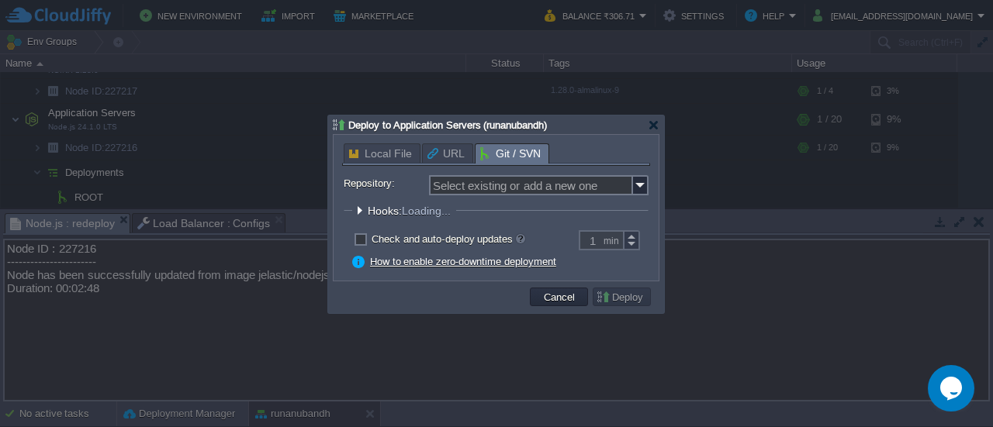
click at [380, 157] on span "Local File" at bounding box center [380, 153] width 63 height 19
drag, startPoint x: 380, startPoint y: 157, endPoint x: 497, endPoint y: 164, distance: 117.4
click at [497, 164] on div "Local File URL Git / SVN" at bounding box center [496, 154] width 308 height 22
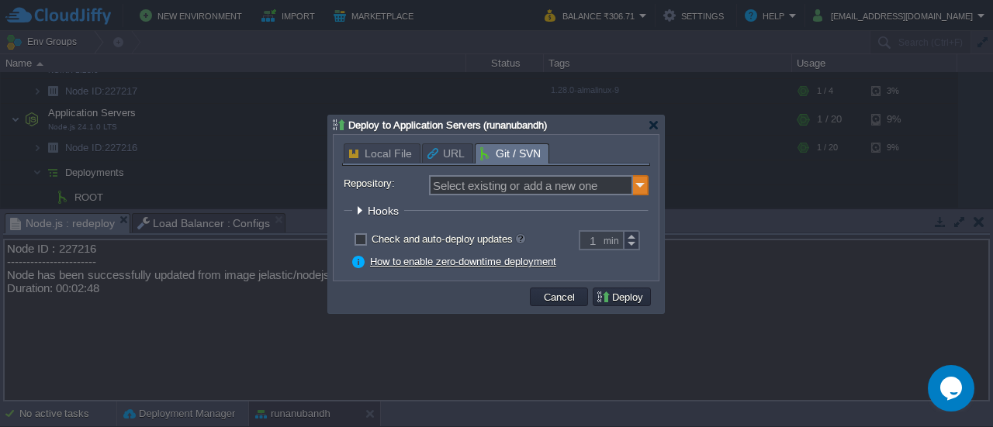
click at [636, 190] on img at bounding box center [641, 185] width 16 height 20
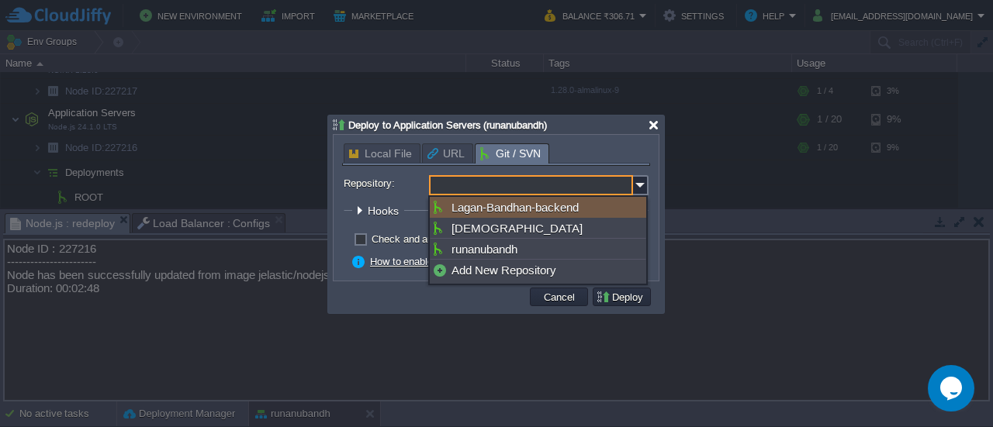
type input "Select existing or add a new one"
click at [656, 126] on div at bounding box center [654, 125] width 12 height 12
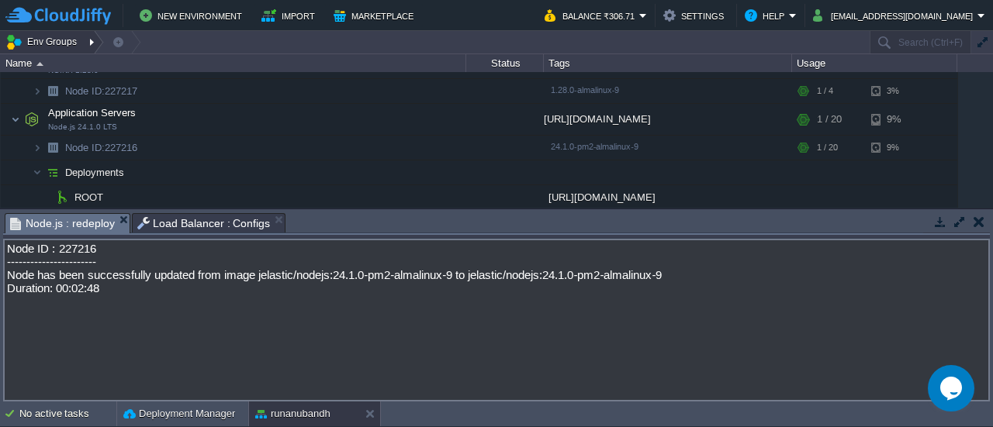
click at [85, 43] on div at bounding box center [93, 42] width 21 height 22
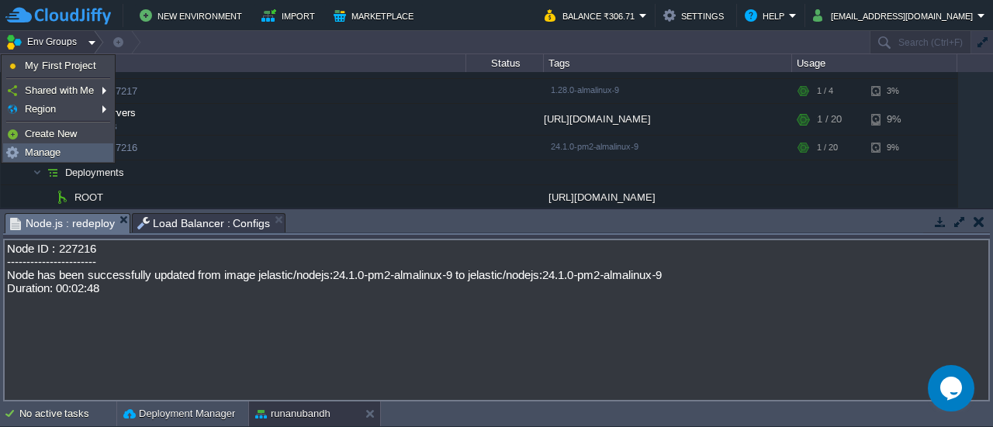
click at [71, 151] on link "Manage" at bounding box center [58, 152] width 109 height 17
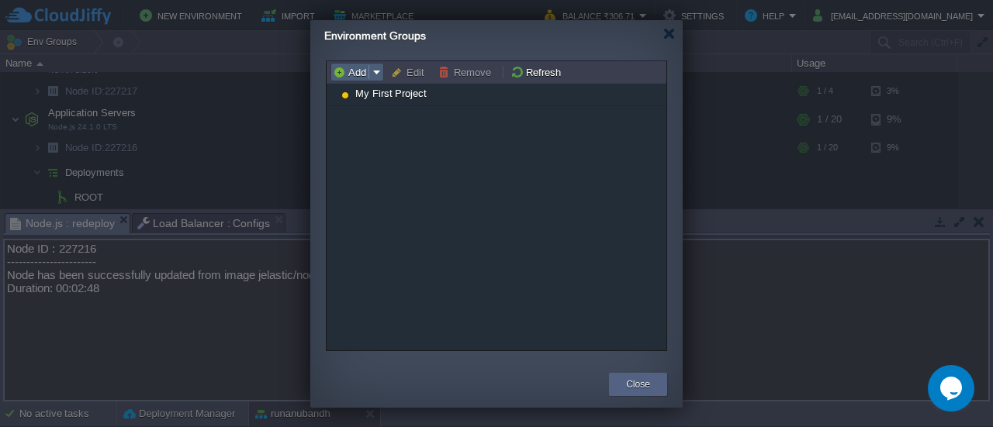
click at [373, 71] on em "Add" at bounding box center [357, 72] width 49 height 14
click at [435, 123] on div "My First Project" at bounding box center [496, 218] width 340 height 268
click at [631, 392] on button "Close" at bounding box center [638, 385] width 24 height 16
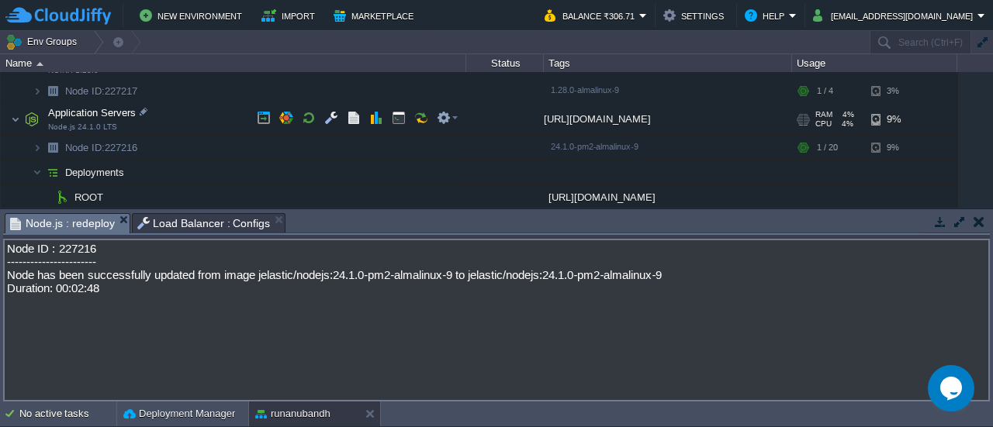
scroll to position [0, 0]
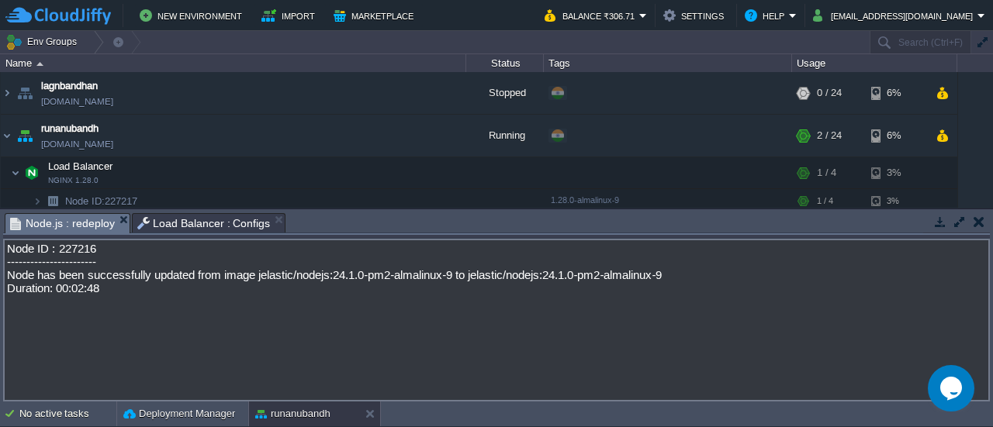
click at [984, 226] on td at bounding box center [978, 221] width 19 height 19
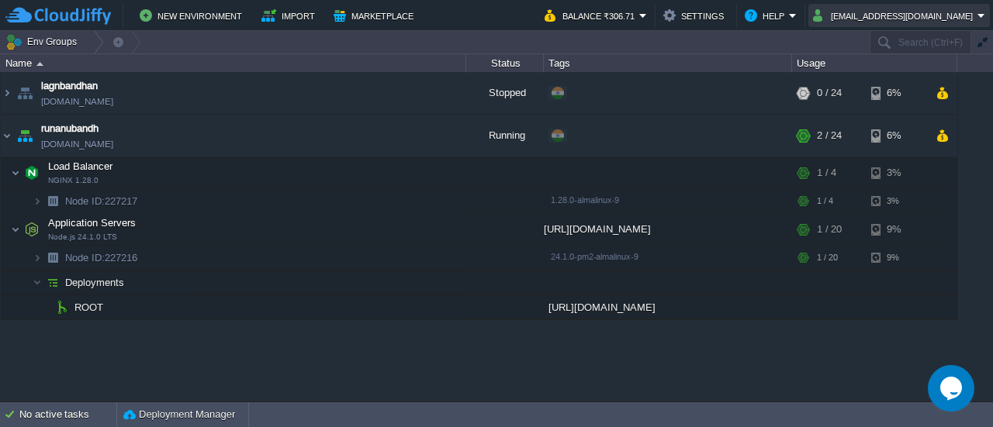
click at [813, 12] on button "[EMAIL_ADDRESS][DOMAIN_NAME]" at bounding box center [895, 15] width 164 height 19
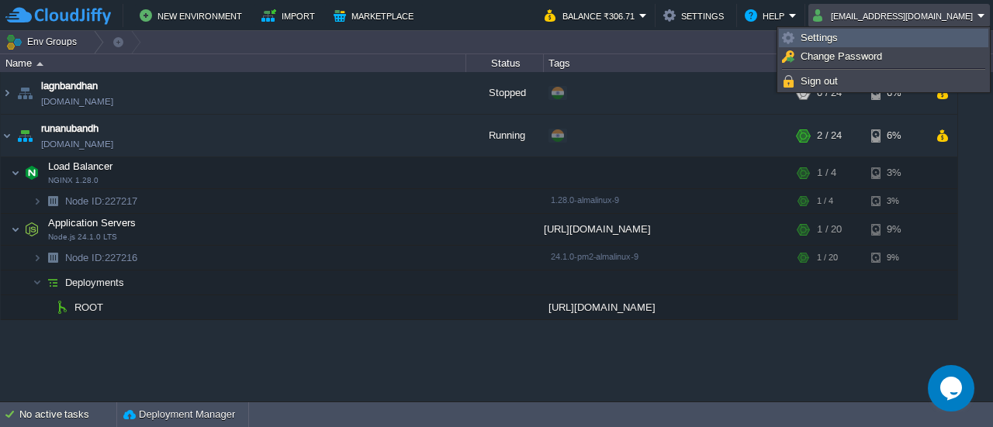
click at [824, 35] on span "Settings" at bounding box center [818, 38] width 37 height 12
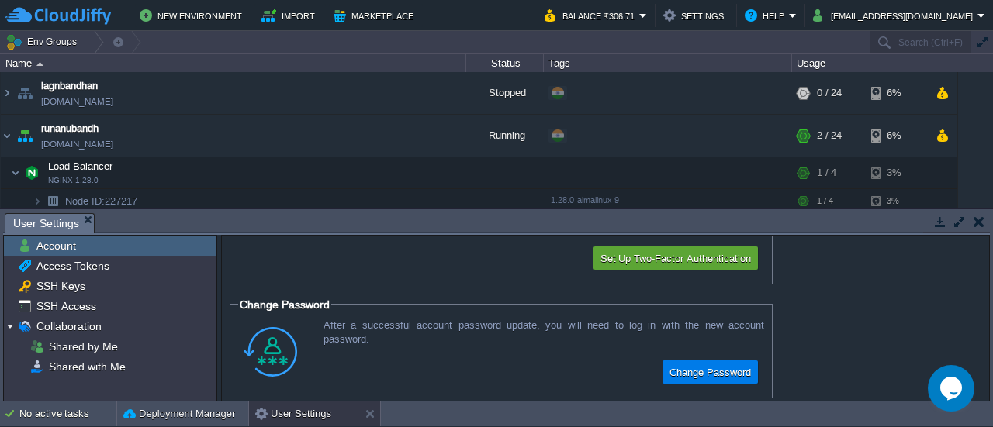
scroll to position [100, 0]
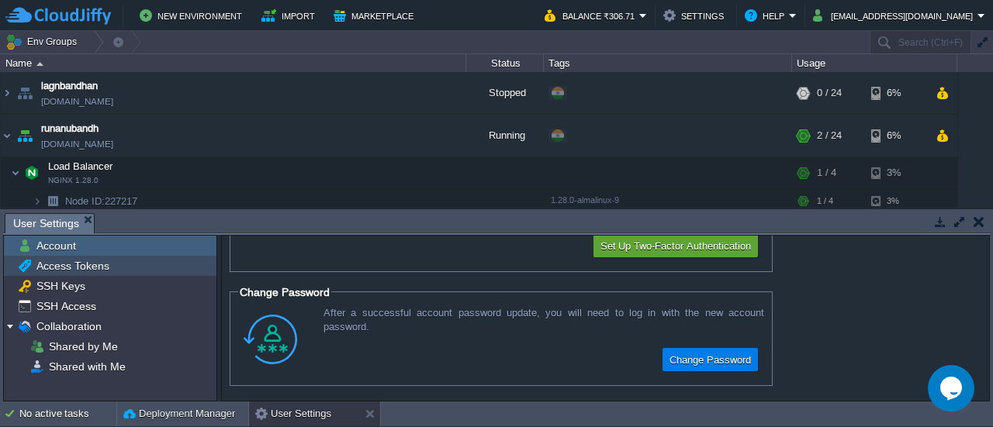
click at [57, 268] on span "Access Tokens" at bounding box center [72, 266] width 78 height 14
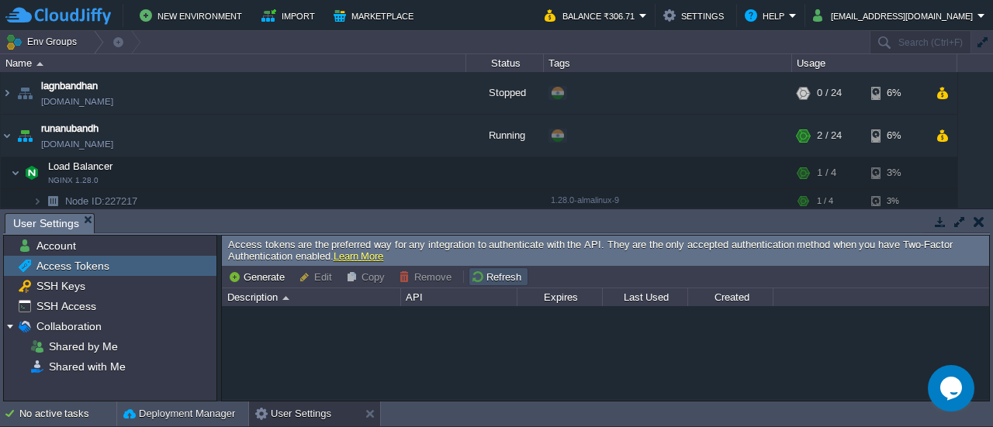
click at [498, 272] on button "Refresh" at bounding box center [498, 277] width 55 height 14
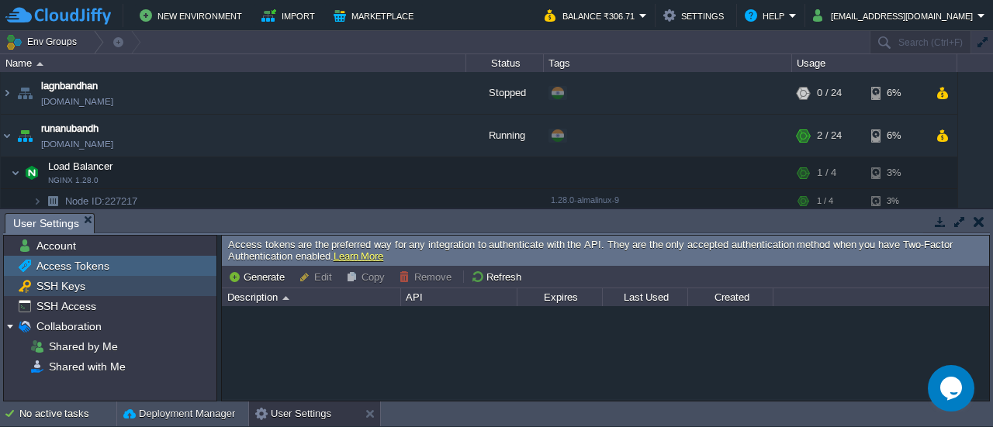
click at [126, 291] on div "SSH Keys" at bounding box center [110, 286] width 212 height 20
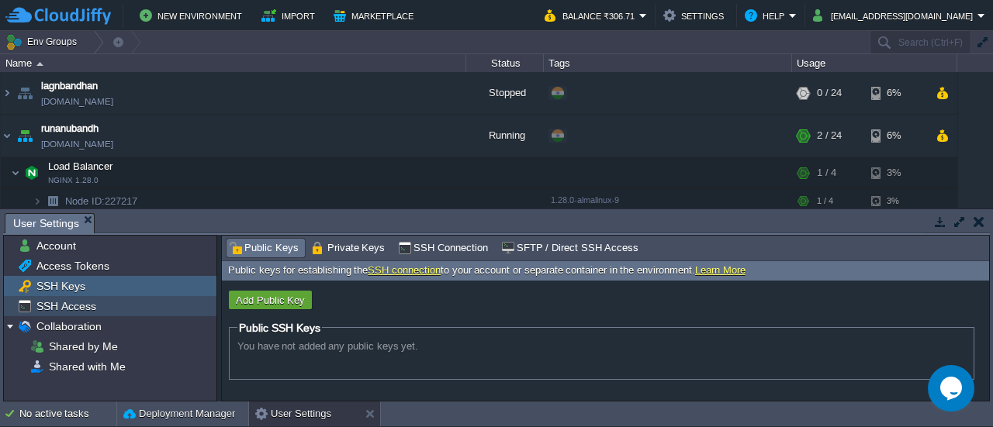
click at [137, 309] on div "SSH Access" at bounding box center [110, 306] width 212 height 20
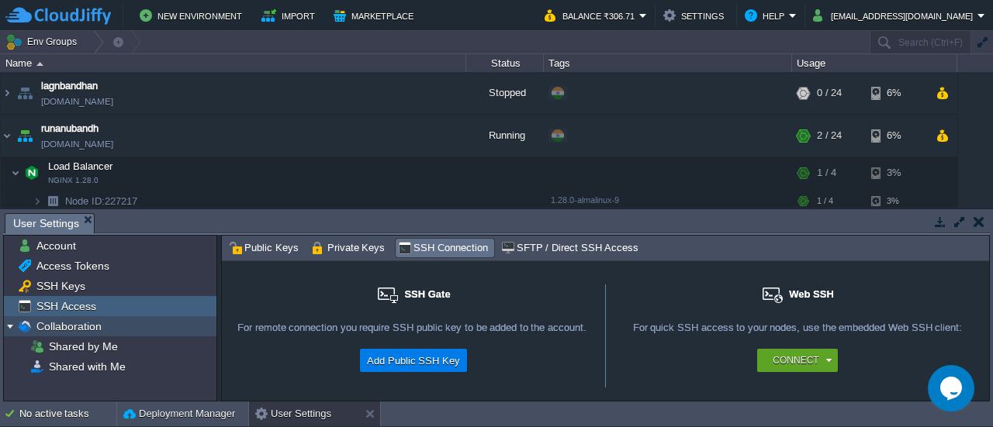
click at [82, 322] on span "Collaboration" at bounding box center [68, 327] width 71 height 14
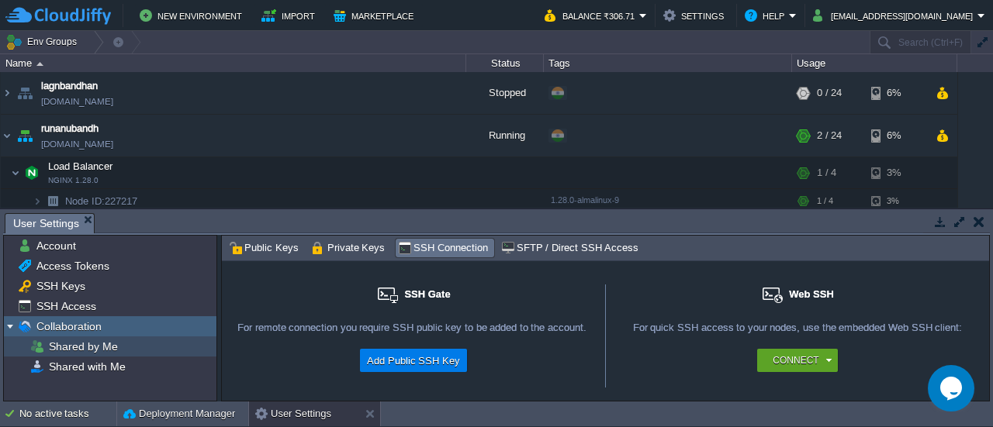
click at [133, 345] on div "Shared by Me" at bounding box center [110, 347] width 212 height 20
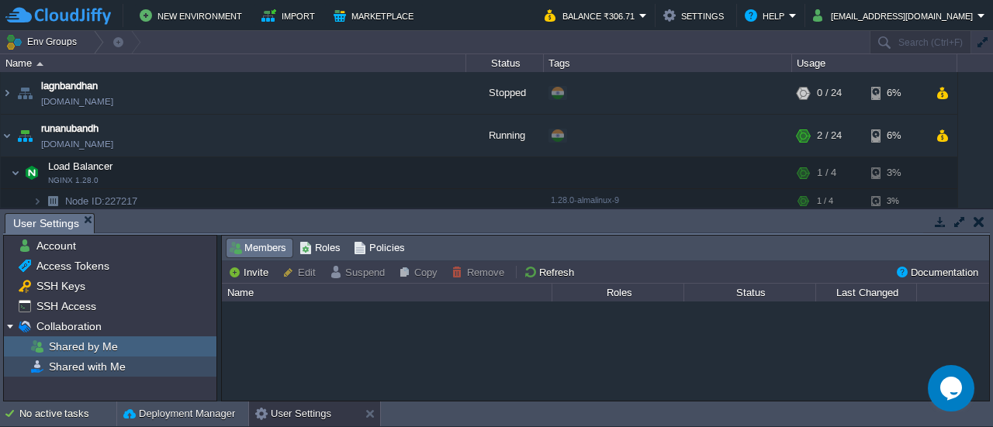
click at [135, 357] on div "Shared with Me" at bounding box center [110, 367] width 212 height 20
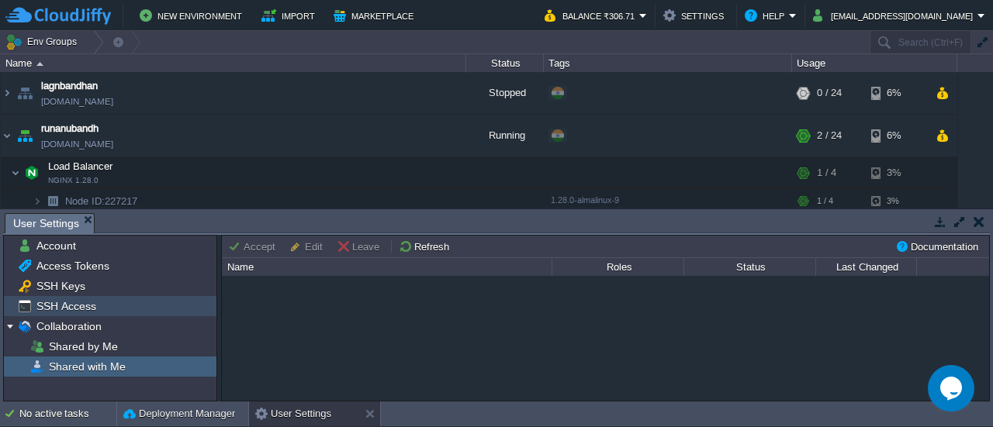
click at [91, 303] on span "SSH Access" at bounding box center [65, 306] width 65 height 14
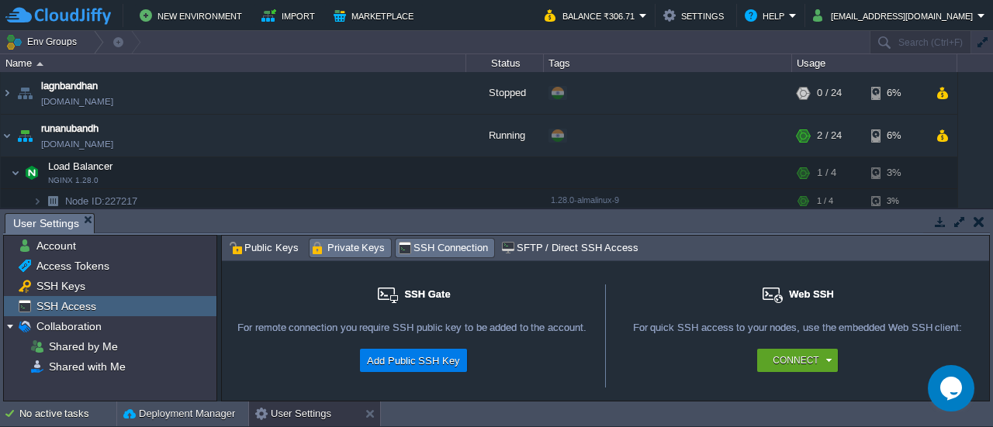
click at [330, 250] on span "Private Keys" at bounding box center [349, 248] width 74 height 17
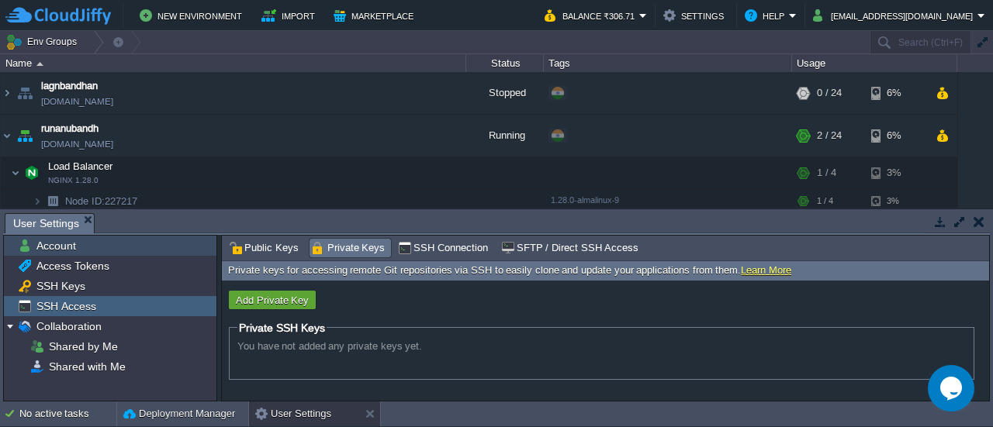
click at [80, 252] on div "Account" at bounding box center [110, 246] width 212 height 20
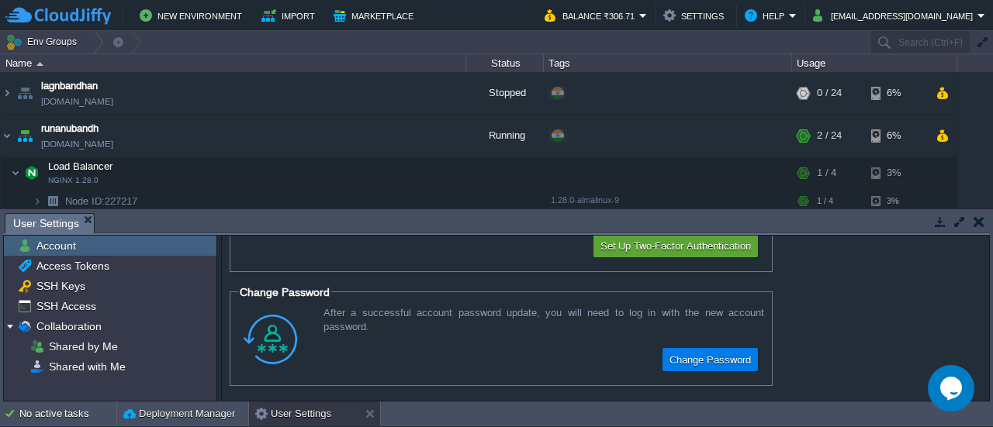
scroll to position [0, 0]
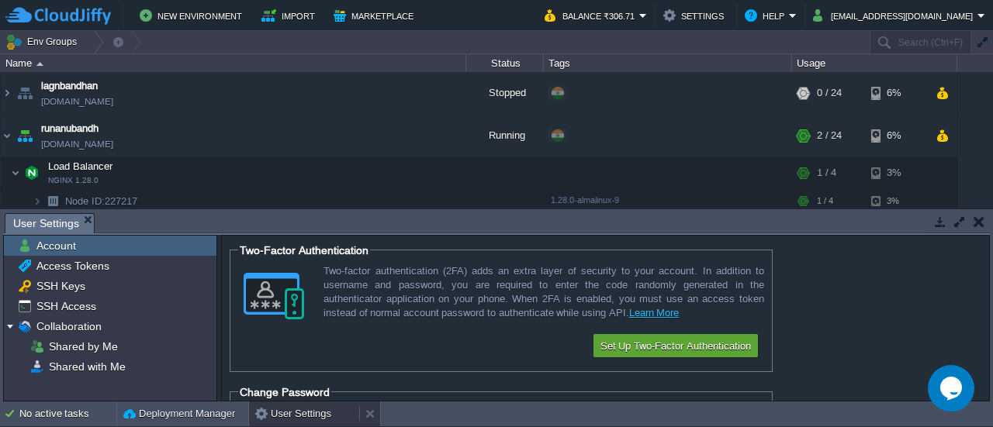
click at [281, 411] on button "User Settings" at bounding box center [293, 414] width 76 height 16
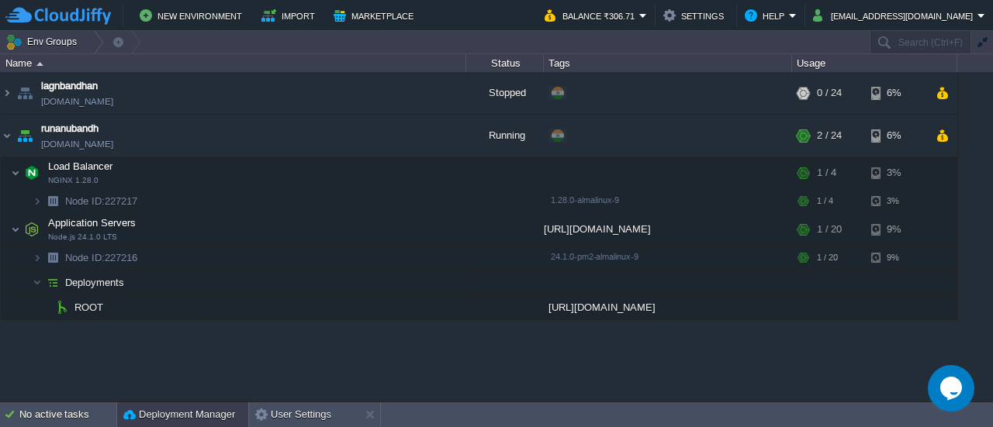
click at [186, 412] on button "Deployment Manager" at bounding box center [179, 415] width 112 height 16
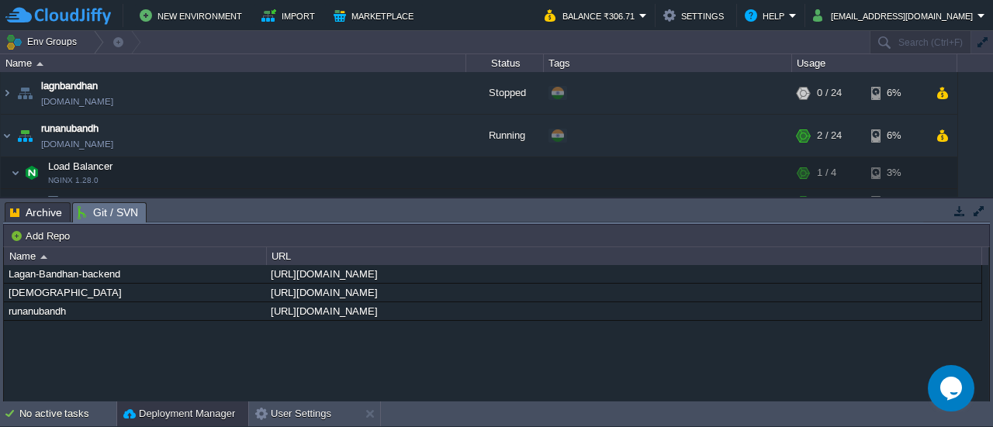
click at [107, 219] on span "Git / SVN" at bounding box center [108, 212] width 60 height 19
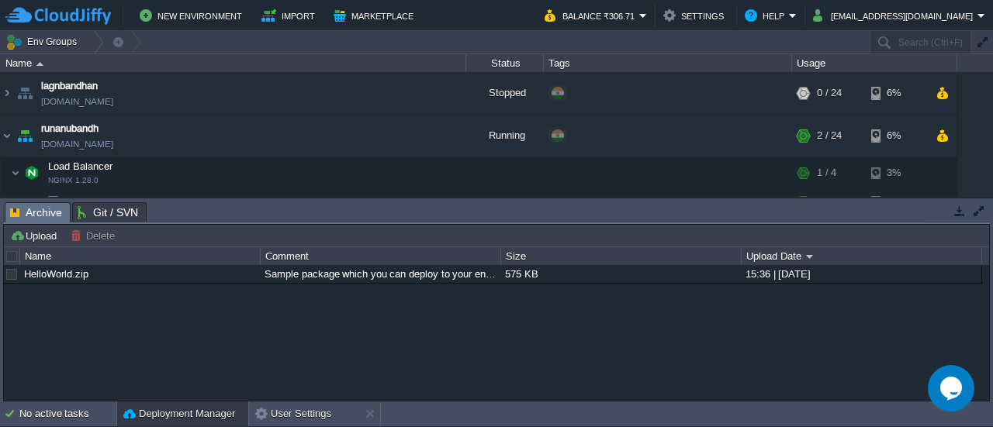
click at [44, 215] on span "Archive" at bounding box center [36, 212] width 52 height 19
drag, startPoint x: 233, startPoint y: 201, endPoint x: 227, endPoint y: 259, distance: 58.4
click at [227, 259] on div "Tasks Activity Log Archive Git / SVN User Settings Upload Delete Deploy to ... …" at bounding box center [496, 300] width 993 height 203
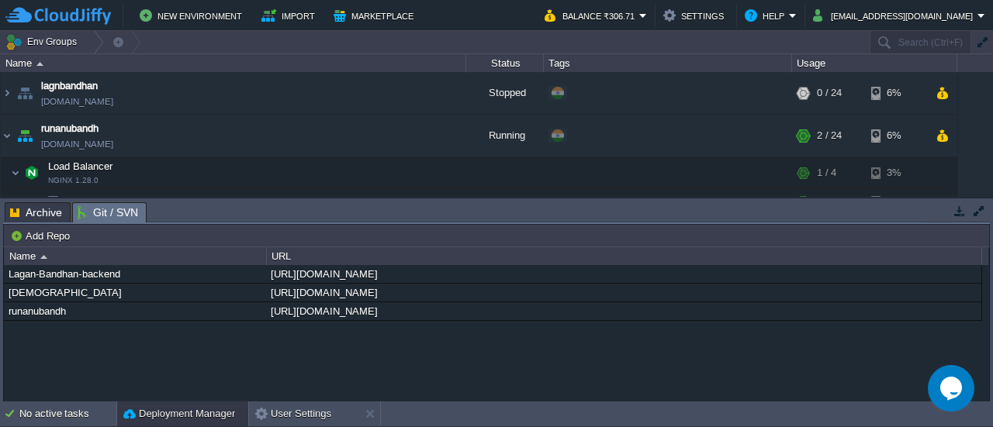
click at [88, 204] on span "Git / SVN" at bounding box center [108, 212] width 60 height 19
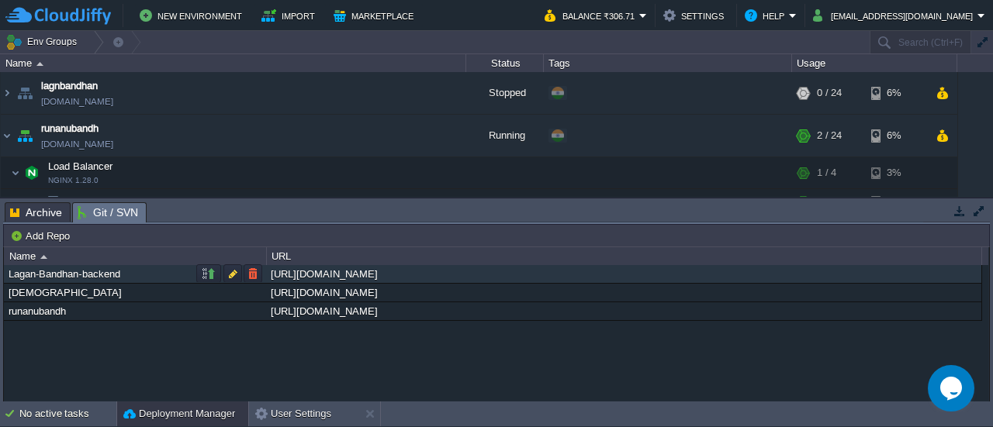
click at [84, 277] on div "Lagan-Bandhan-backend" at bounding box center [135, 274] width 261 height 18
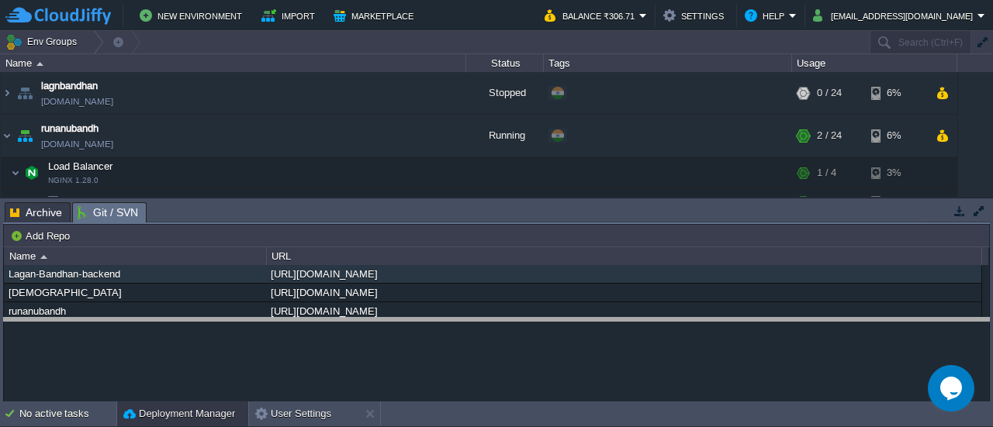
drag, startPoint x: 744, startPoint y: 212, endPoint x: 741, endPoint y: 328, distance: 115.6
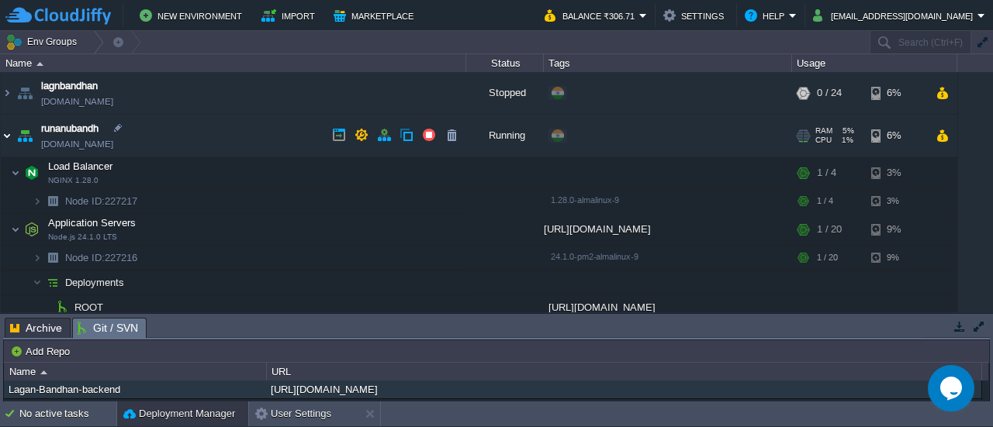
click at [5, 136] on img at bounding box center [7, 136] width 12 height 42
